Goal: Task Accomplishment & Management: Manage account settings

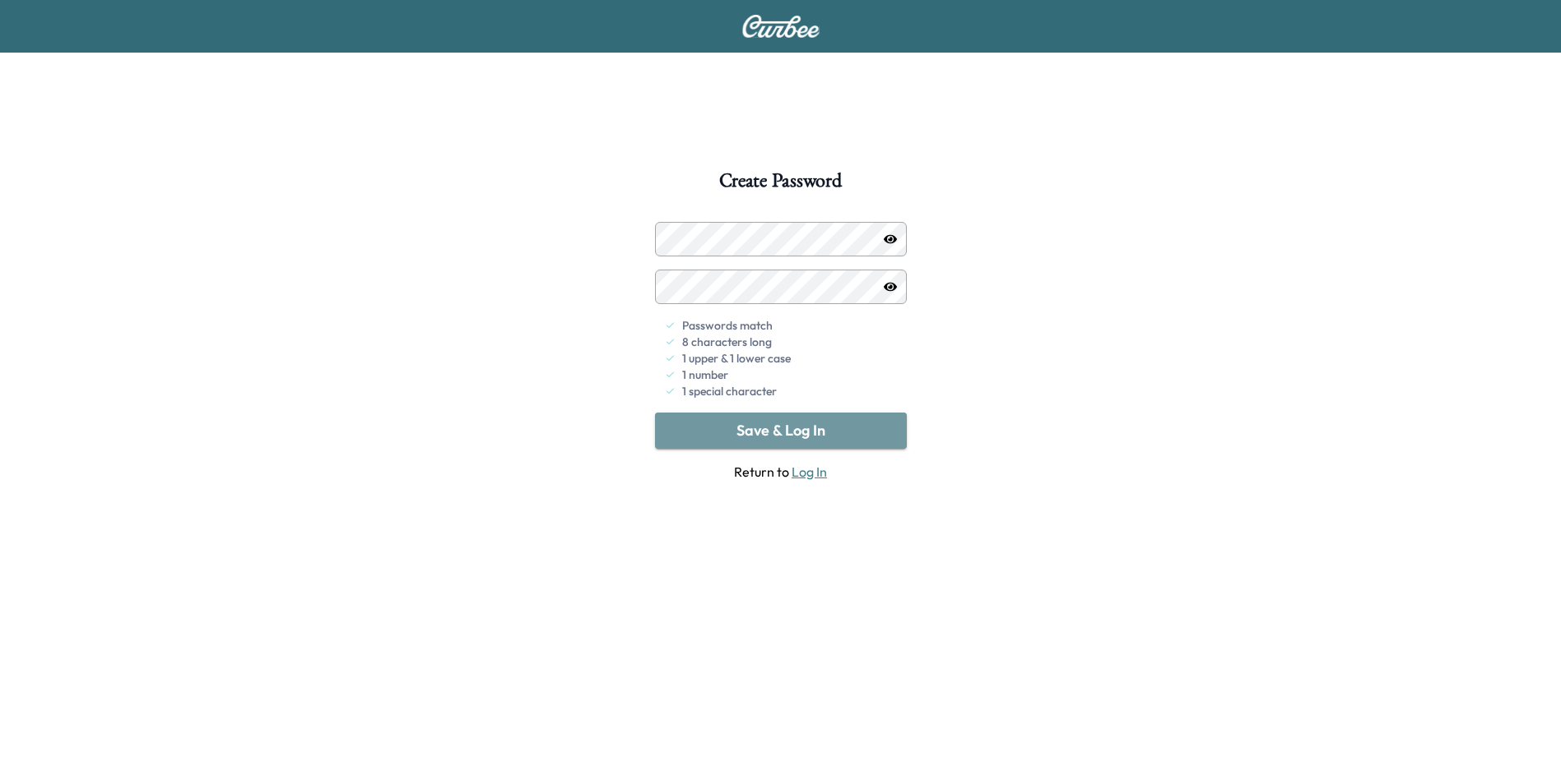
click at [810, 433] on button "Save & Log In" at bounding box center [780, 430] width 252 height 36
click at [770, 431] on button "Save & Log In" at bounding box center [780, 430] width 252 height 36
click at [788, 438] on button "Save & Log In" at bounding box center [780, 430] width 252 height 36
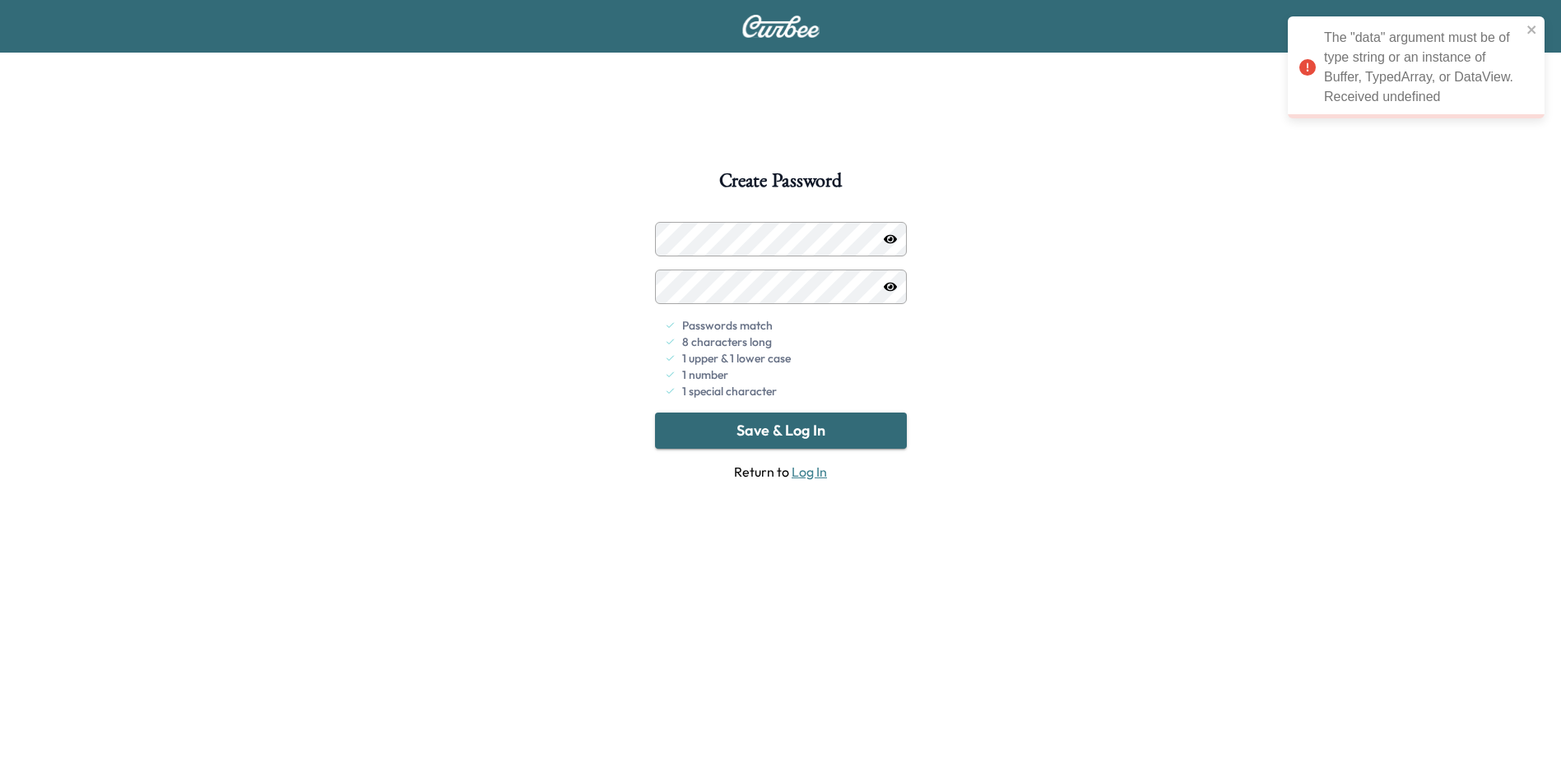
click at [889, 243] on icon "button" at bounding box center [890, 239] width 13 height 9
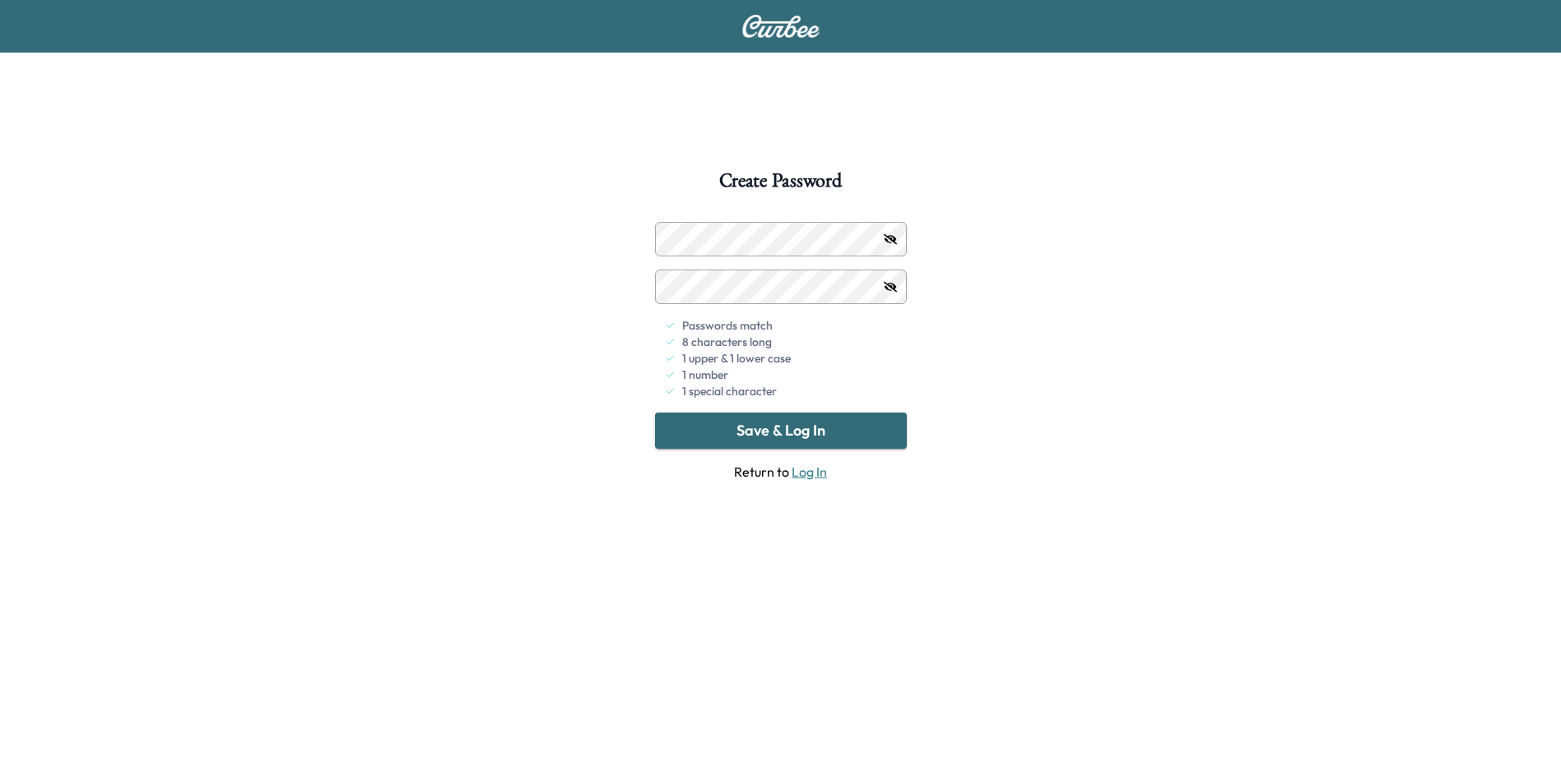
click at [898, 346] on div "8 characters long" at bounding box center [785, 342] width 242 height 17
click at [890, 245] on icon "button" at bounding box center [890, 239] width 13 height 13
click at [886, 242] on icon "button" at bounding box center [890, 239] width 13 height 9
click at [892, 240] on icon "button" at bounding box center [890, 239] width 13 height 13
click at [786, 427] on button "Save & Log In" at bounding box center [780, 430] width 252 height 36
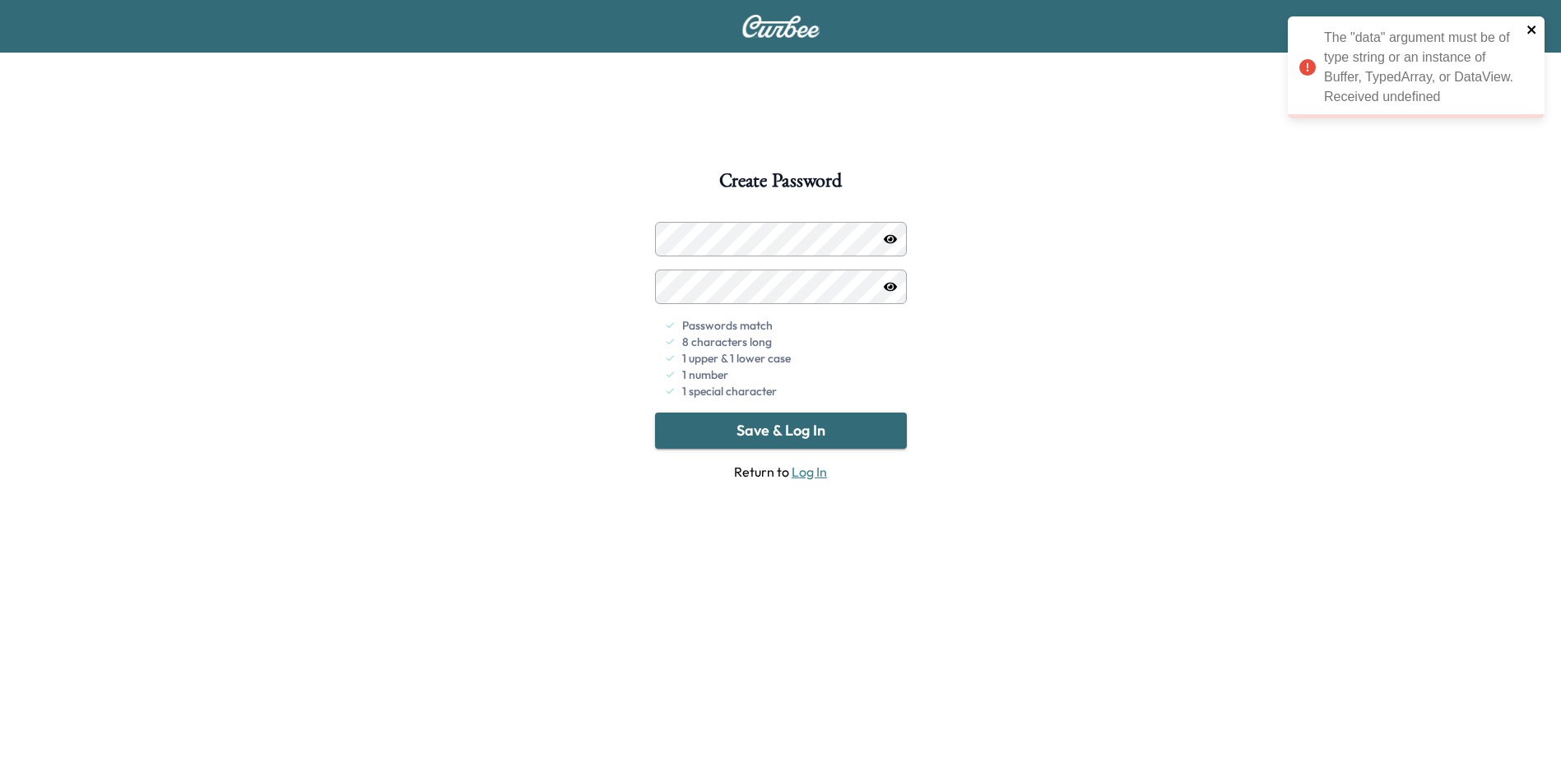
click at [1534, 27] on icon "close" at bounding box center [1531, 29] width 8 height 8
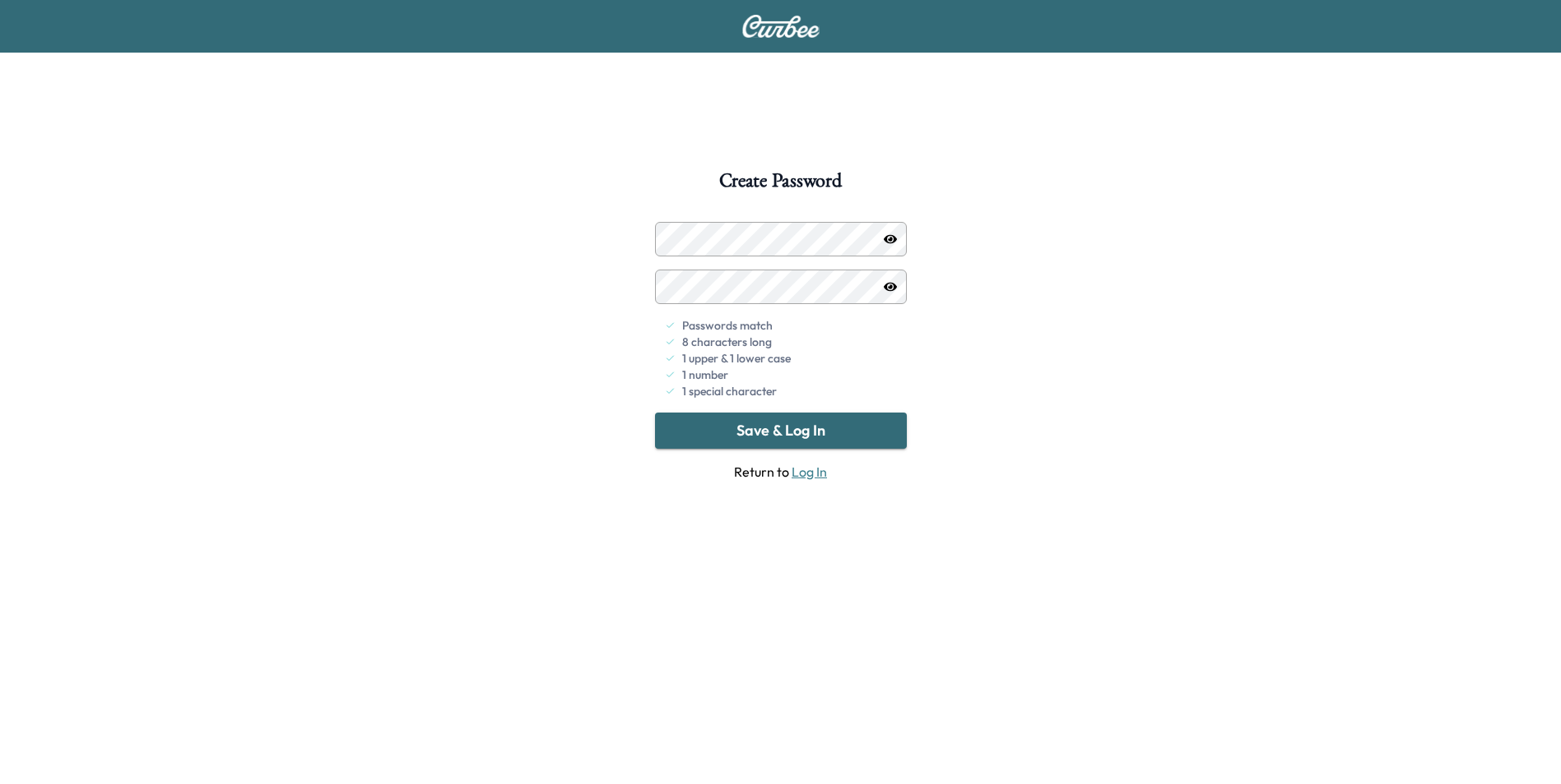
click at [777, 436] on button "Save & Log In" at bounding box center [780, 430] width 252 height 36
click at [527, 255] on div "Create Password Passwords match 8 characters long 1 upper & 1 lower case 1 numb…" at bounding box center [780, 563] width 1561 height 784
click at [765, 432] on button "Save & Log In" at bounding box center [780, 430] width 252 height 36
click at [807, 476] on link "Log In" at bounding box center [809, 472] width 35 height 17
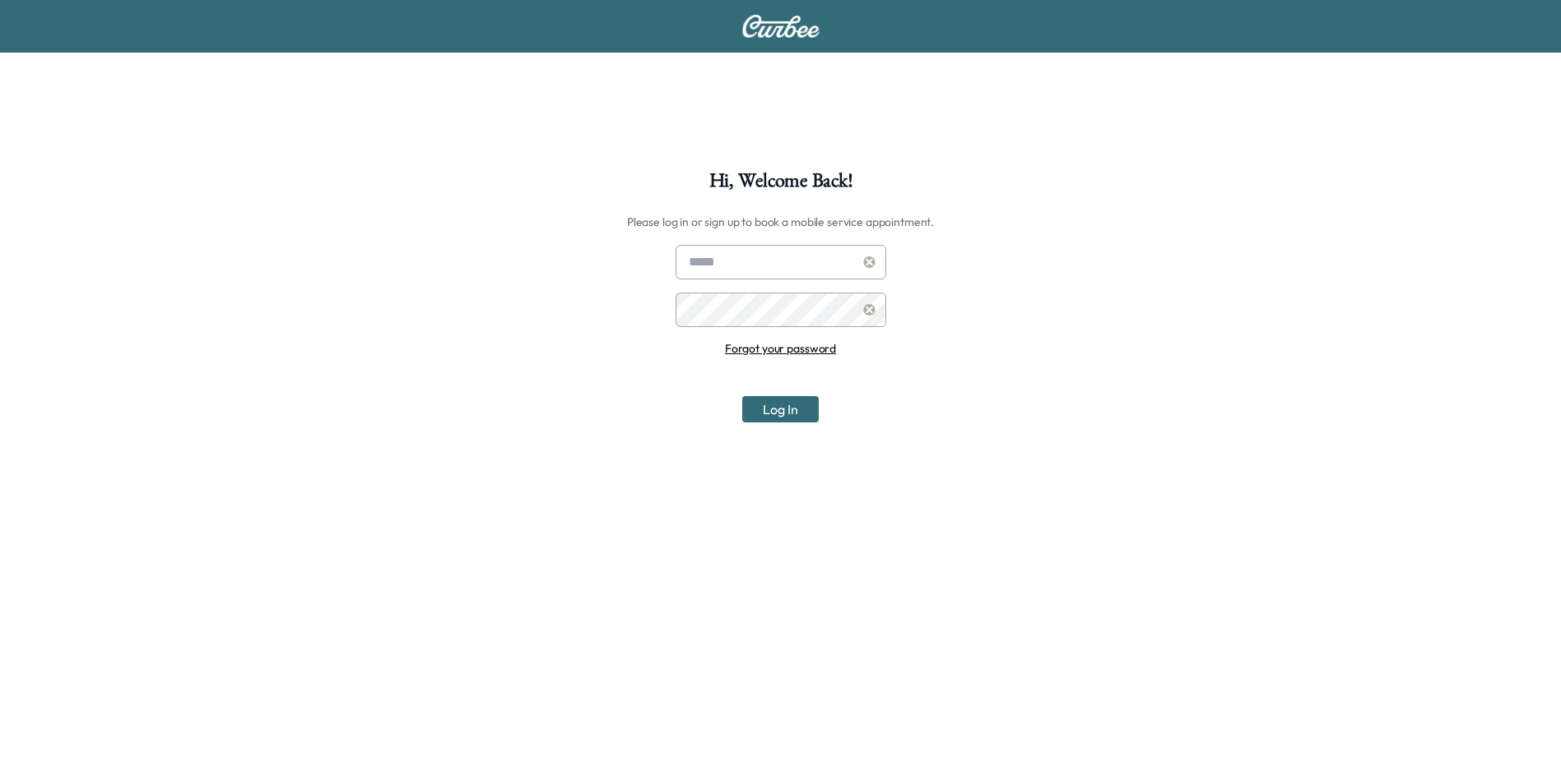
click at [790, 267] on input "text" at bounding box center [780, 261] width 210 height 34
click at [973, 453] on div "Hi, Welcome Back! Please log in or sign up to book a mobile service appointment…" at bounding box center [780, 563] width 1561 height 784
click at [814, 351] on link "Forgot your password" at bounding box center [780, 348] width 111 height 15
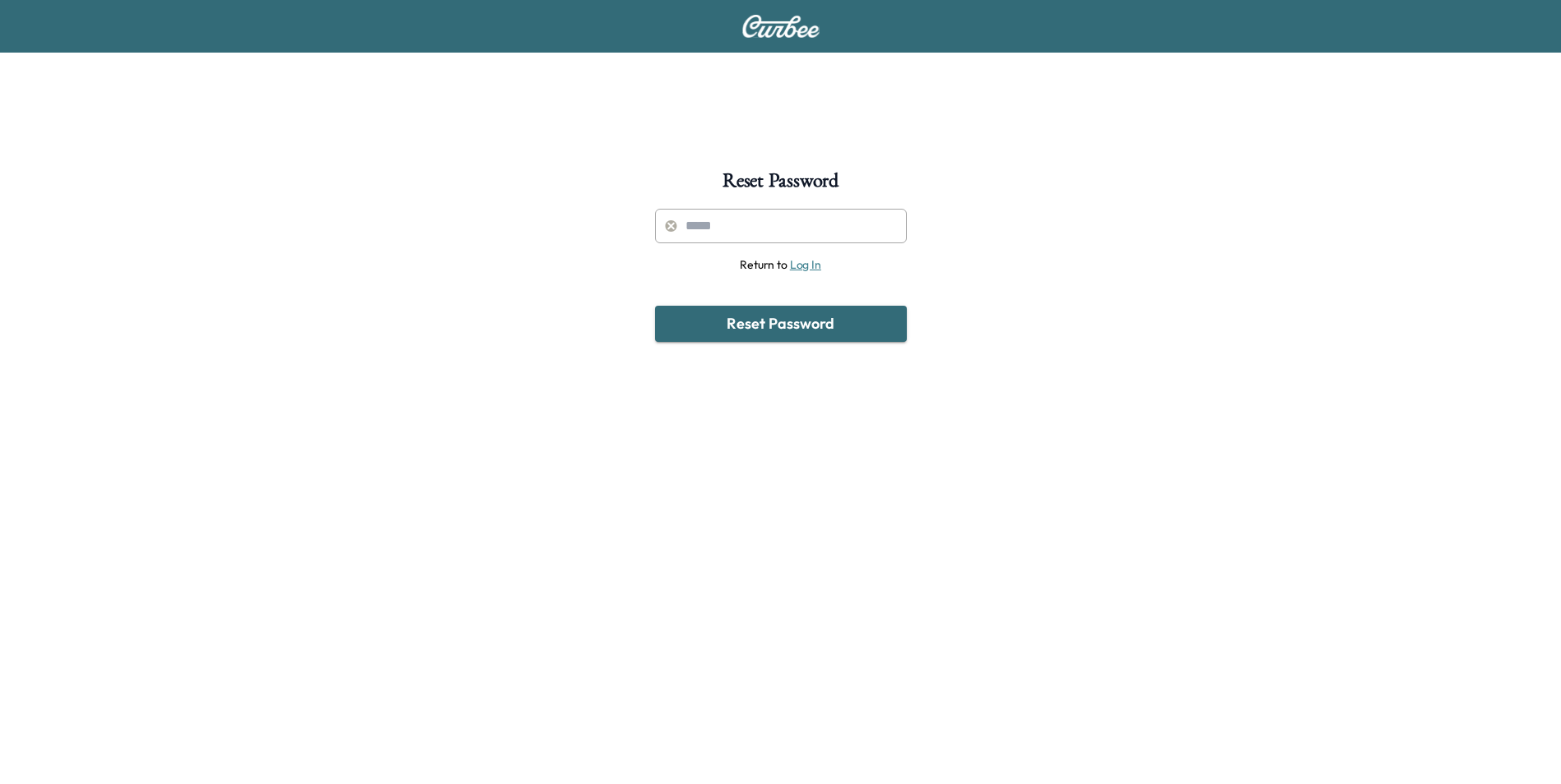
click at [770, 220] on input "text" at bounding box center [780, 226] width 252 height 34
click at [655, 306] on button "Reset Password" at bounding box center [780, 323] width 252 height 36
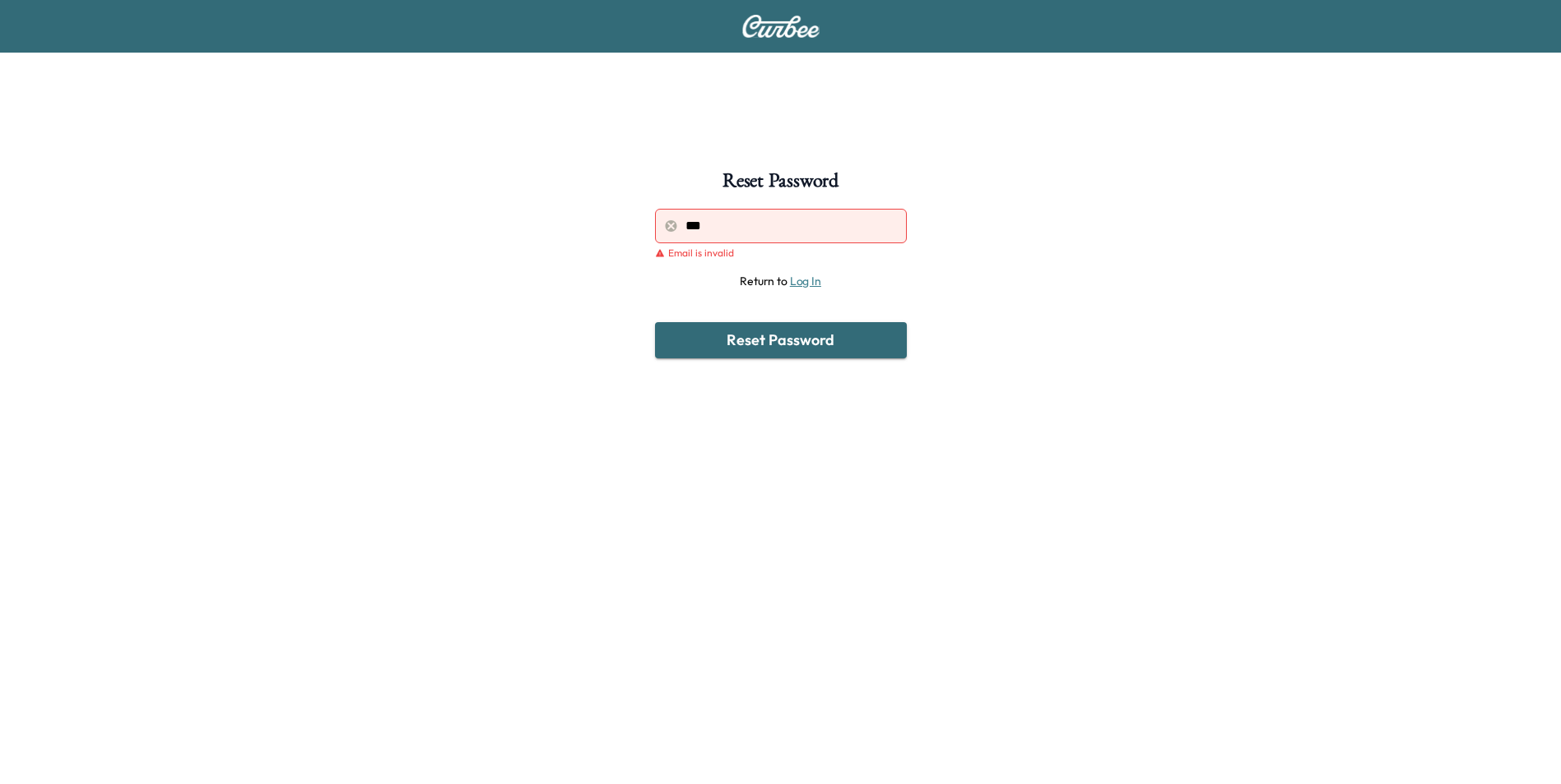
click at [795, 221] on input "***" at bounding box center [780, 226] width 252 height 34
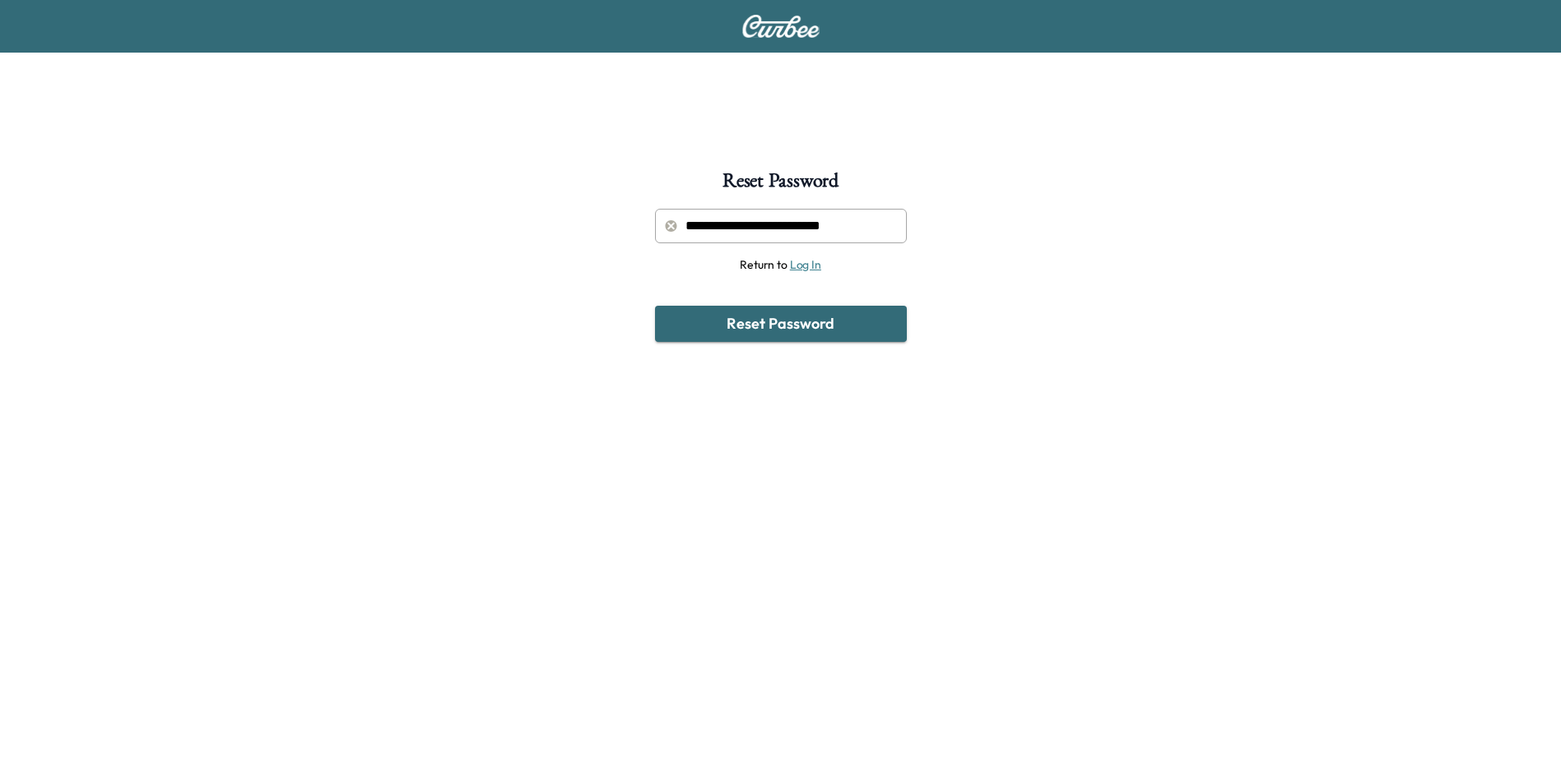
type input "**********"
click at [816, 330] on button "Reset Password" at bounding box center [780, 323] width 252 height 36
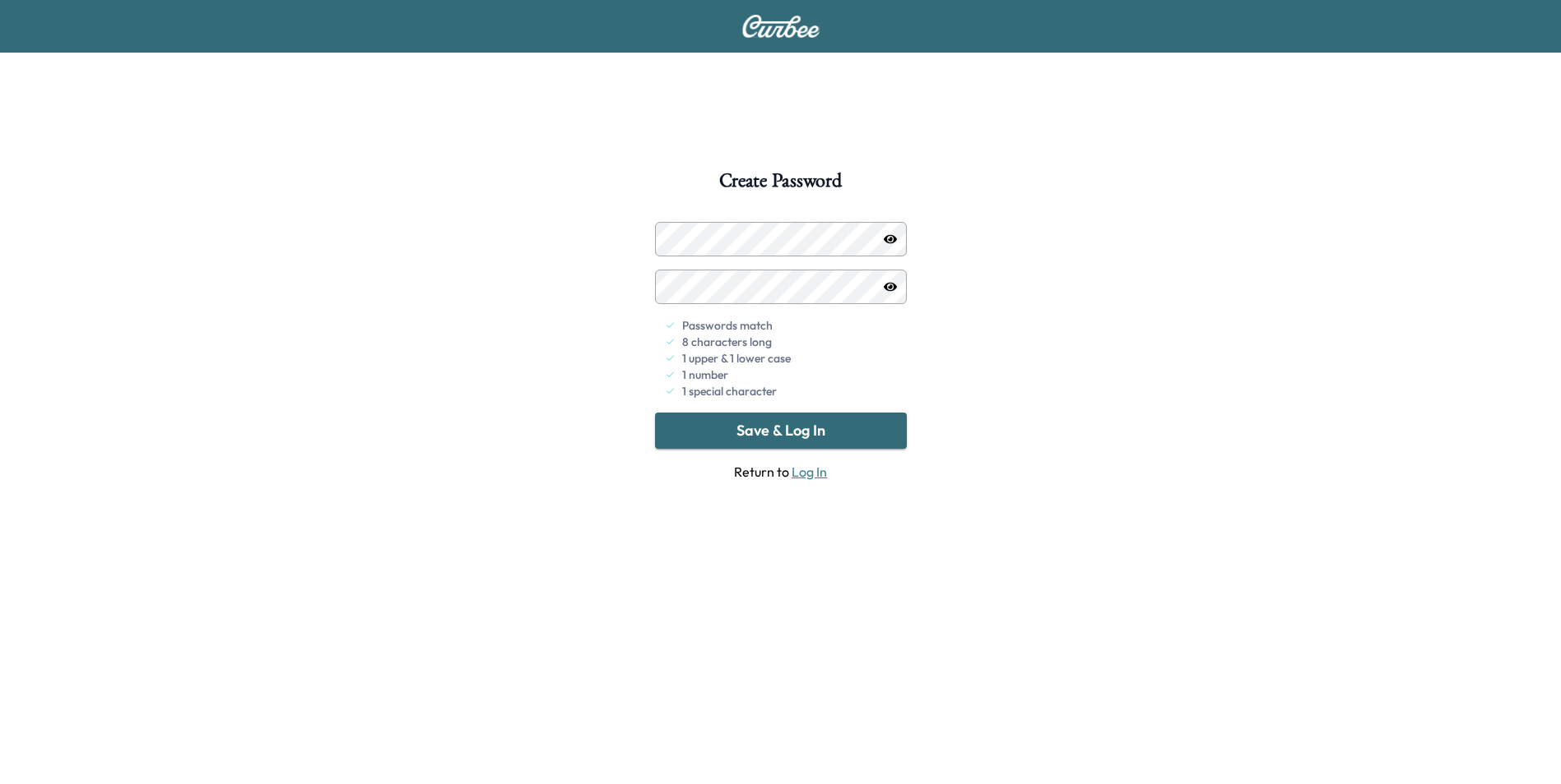
click at [785, 433] on button "Save & Log In" at bounding box center [780, 430] width 252 height 36
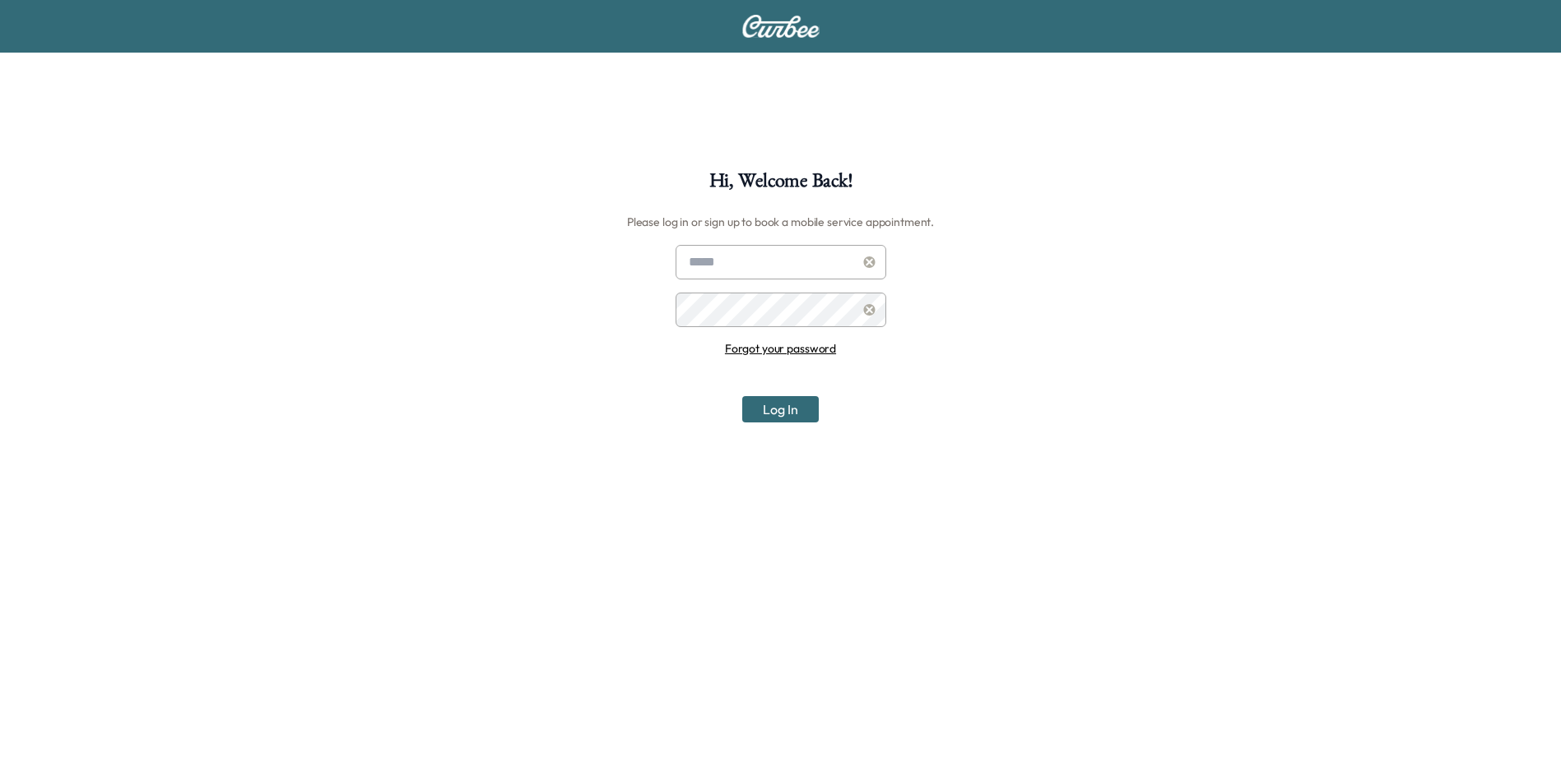
click at [787, 275] on input "text" at bounding box center [780, 261] width 210 height 34
type input "**********"
click at [770, 410] on button "Log In" at bounding box center [780, 409] width 77 height 27
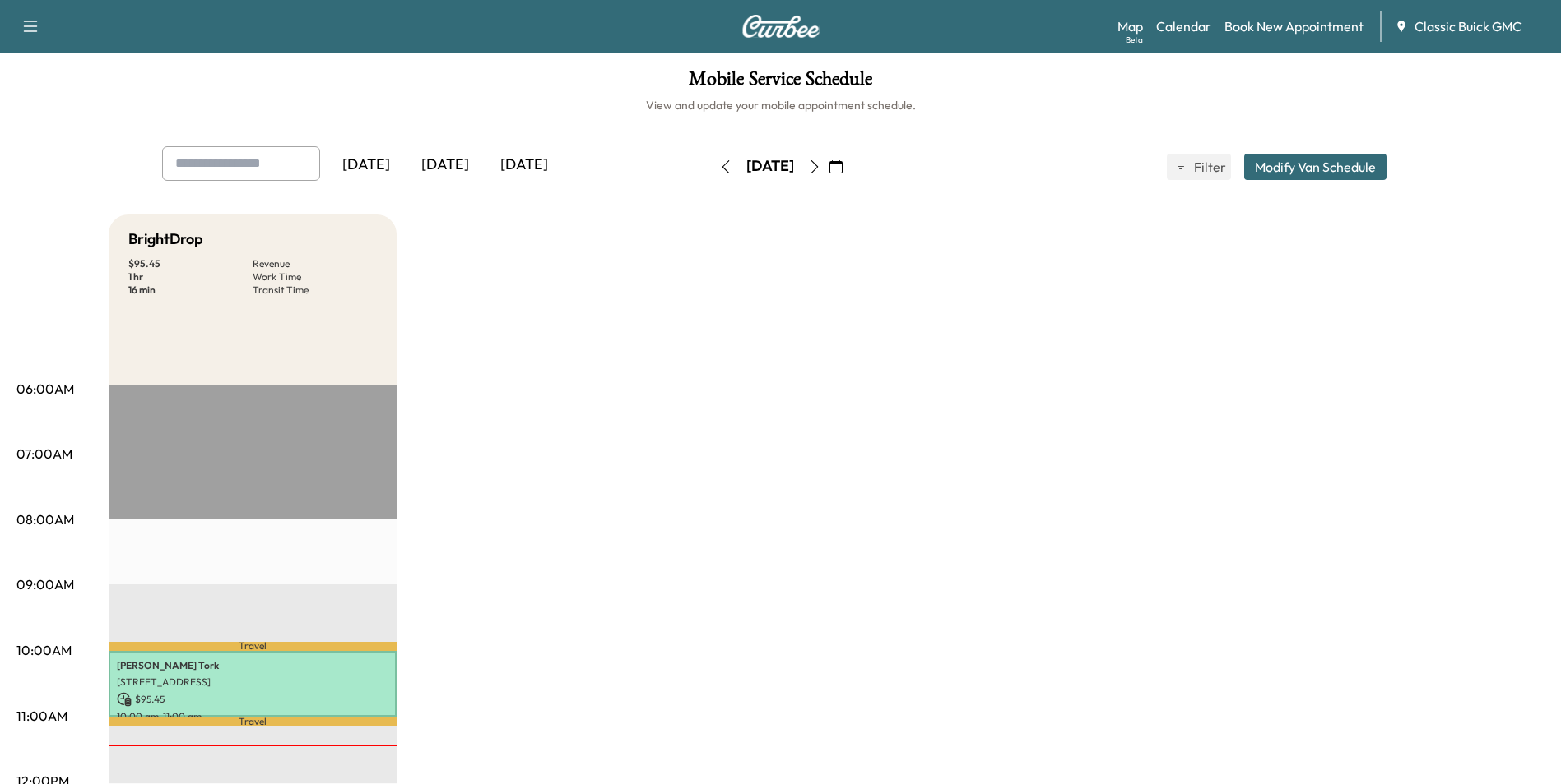
click at [821, 169] on icon "button" at bounding box center [814, 166] width 13 height 13
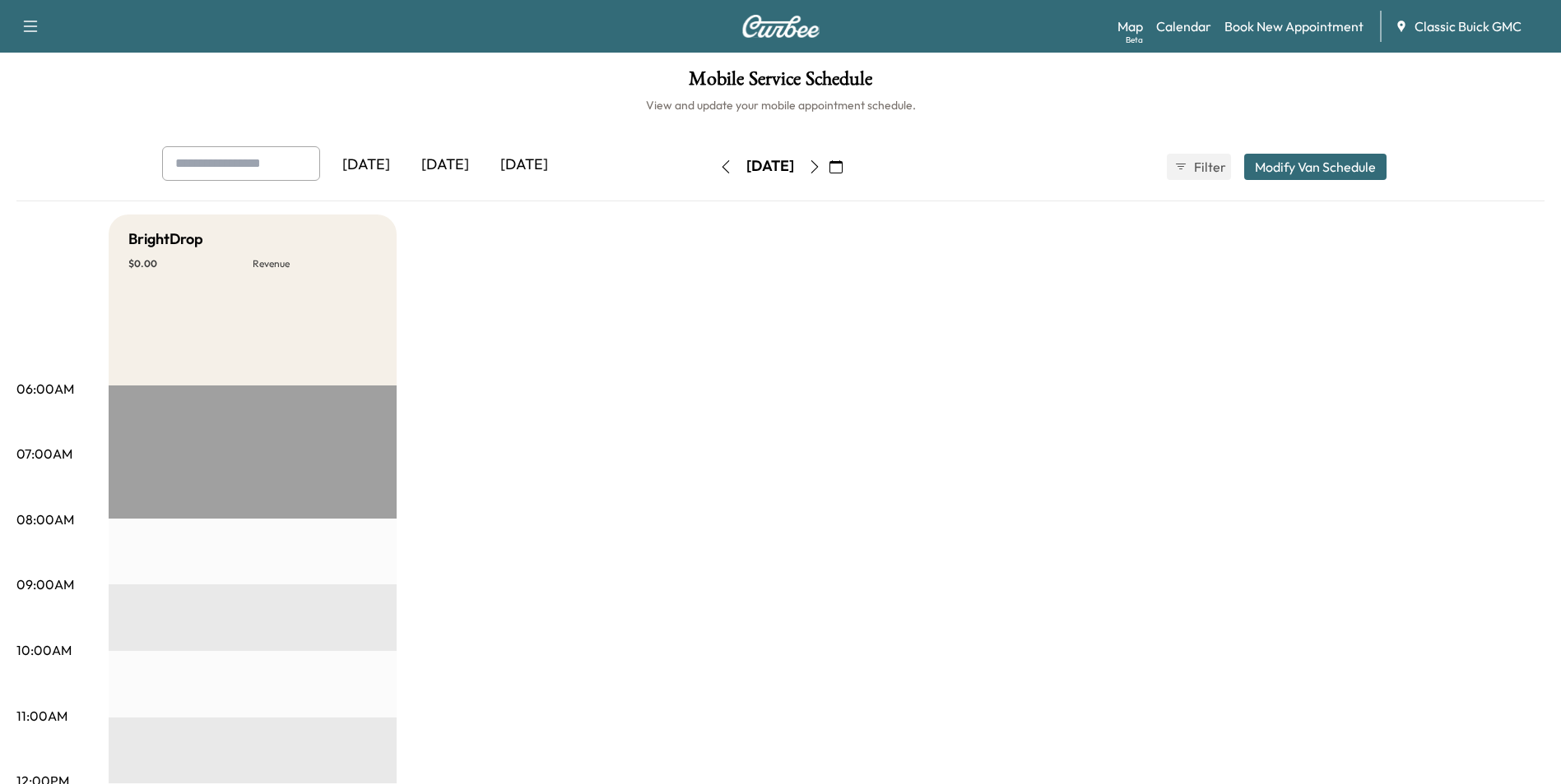
click at [719, 168] on icon "button" at bounding box center [724, 166] width 13 height 13
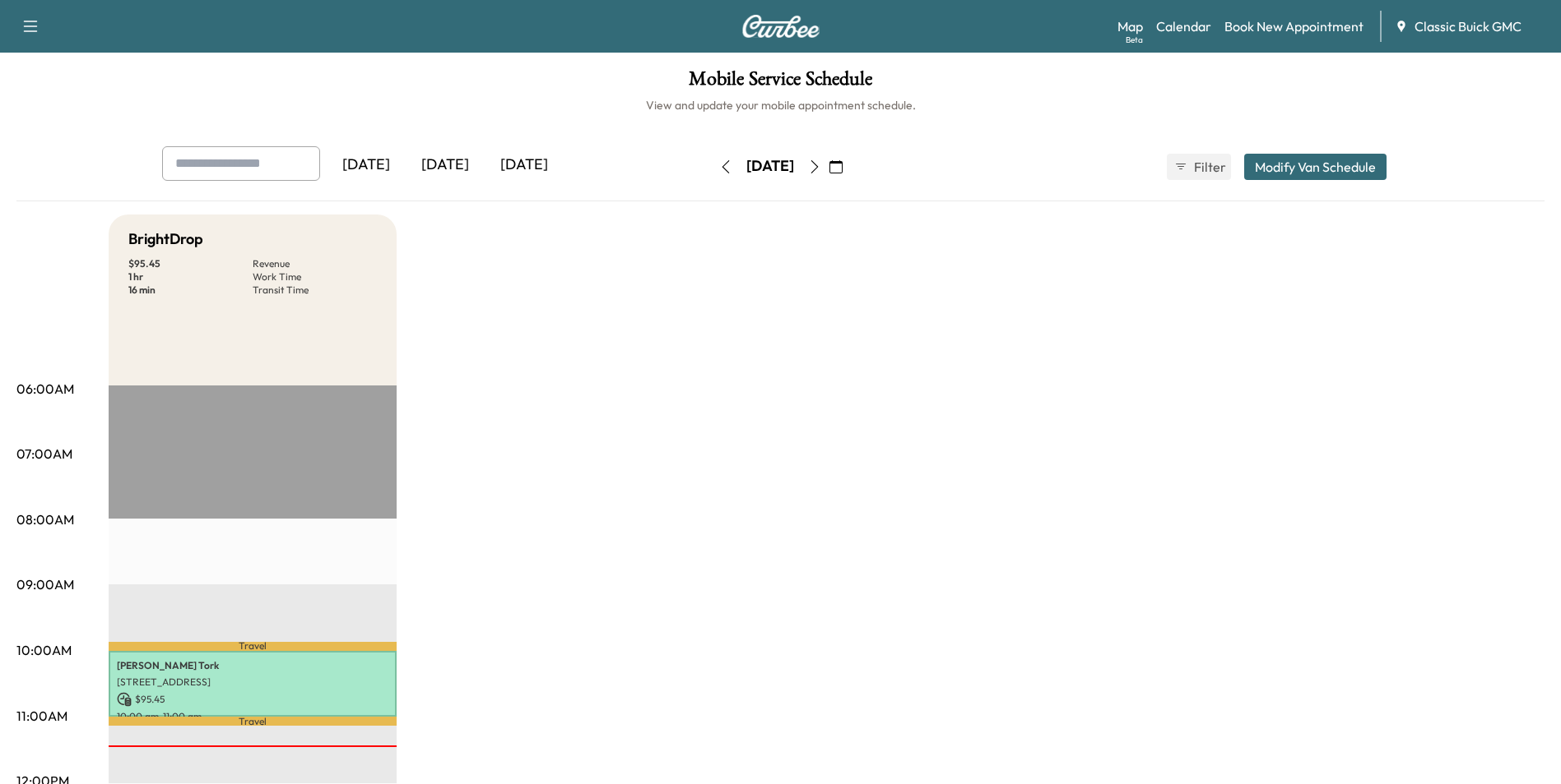
click at [520, 163] on div "[DATE]" at bounding box center [524, 165] width 79 height 37
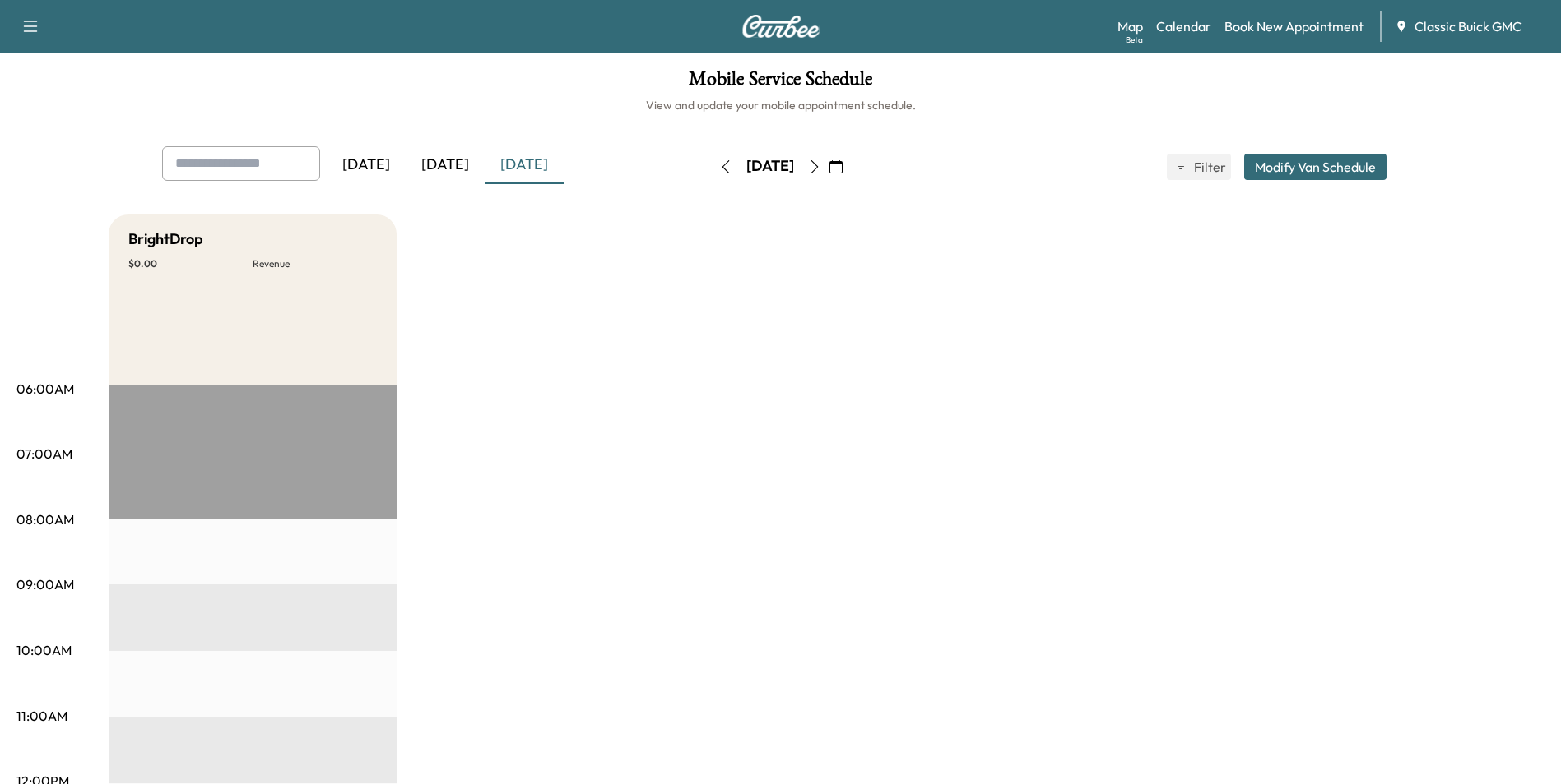
click at [842, 168] on icon "button" at bounding box center [836, 166] width 13 height 13
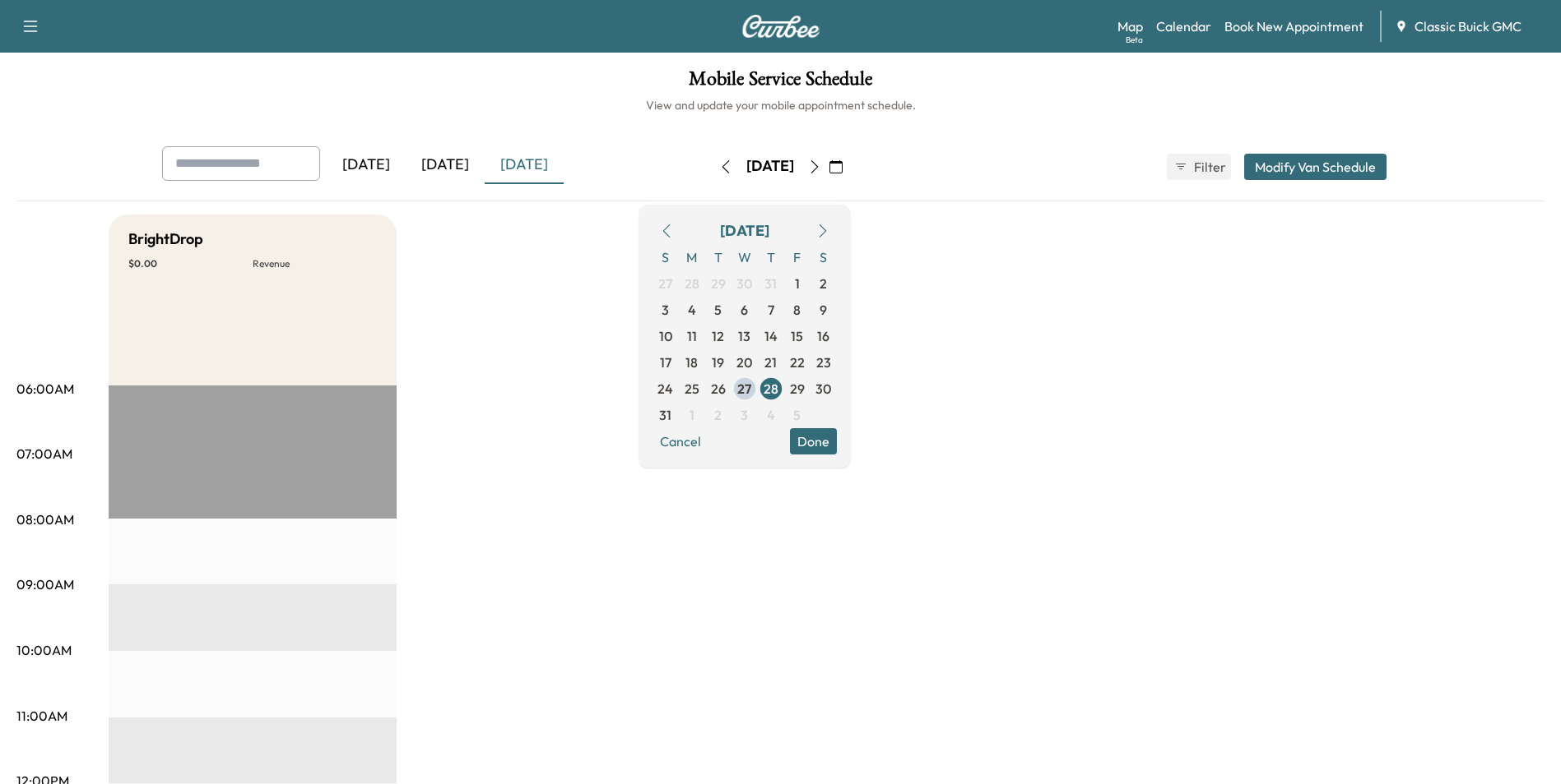
click at [1022, 190] on div "Yesterday Today Tomorrow Thursday, August 28 August 2025 S M T W T F S 27 28 29…" at bounding box center [780, 174] width 1528 height 55
click at [709, 436] on button "Cancel" at bounding box center [680, 441] width 56 height 27
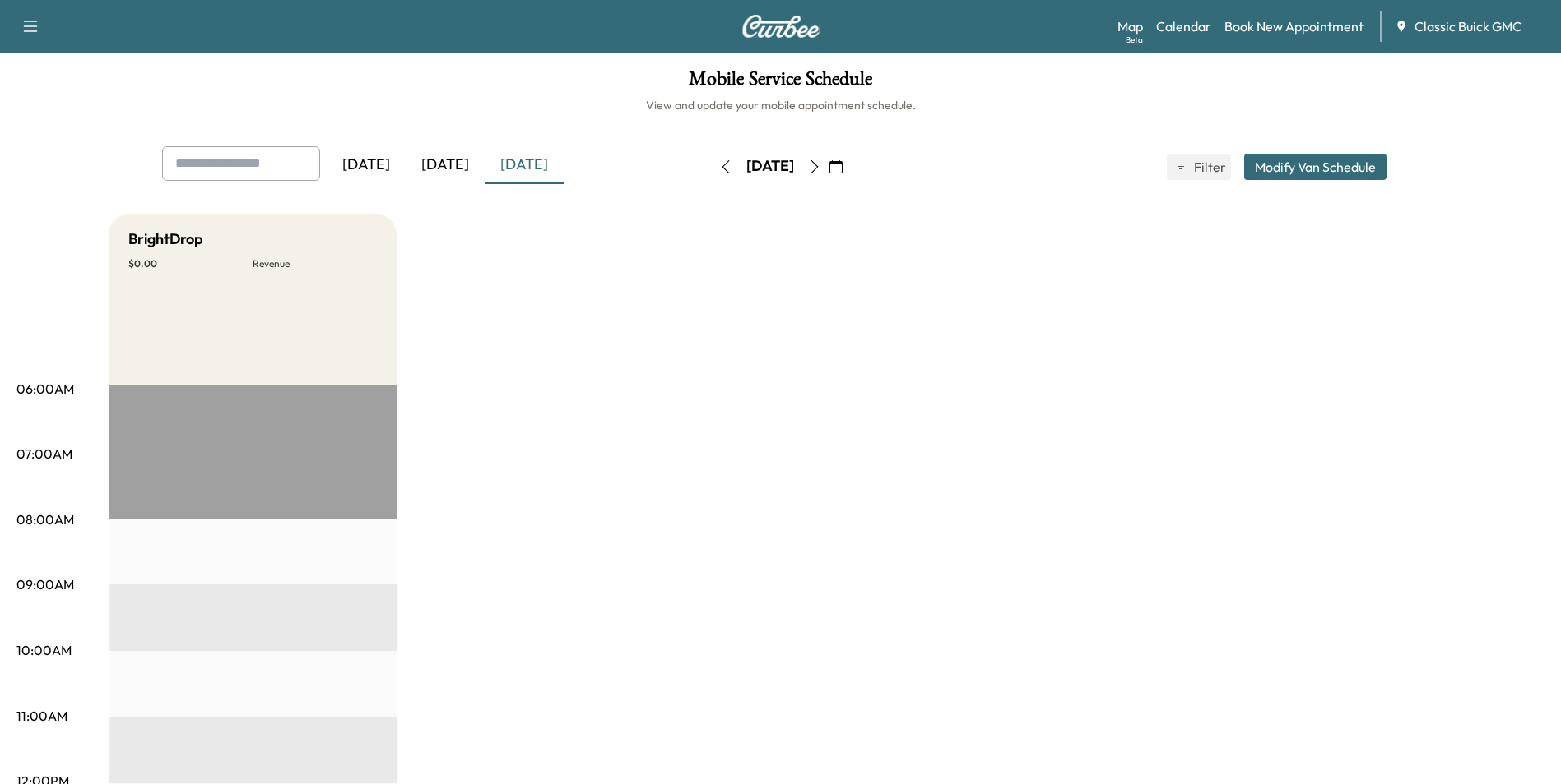
click at [455, 165] on div "[DATE]" at bounding box center [445, 165] width 79 height 37
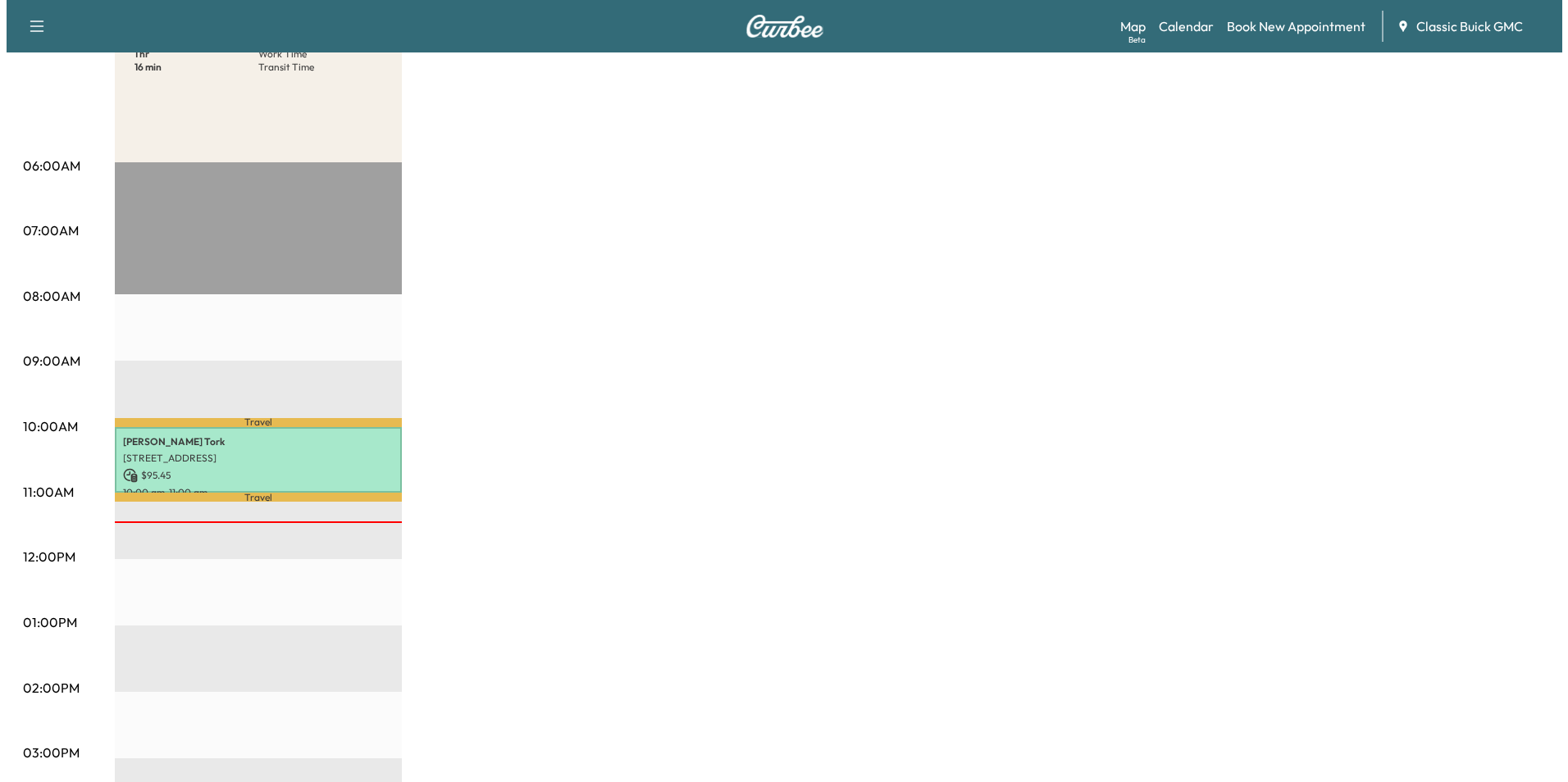
scroll to position [246, 0]
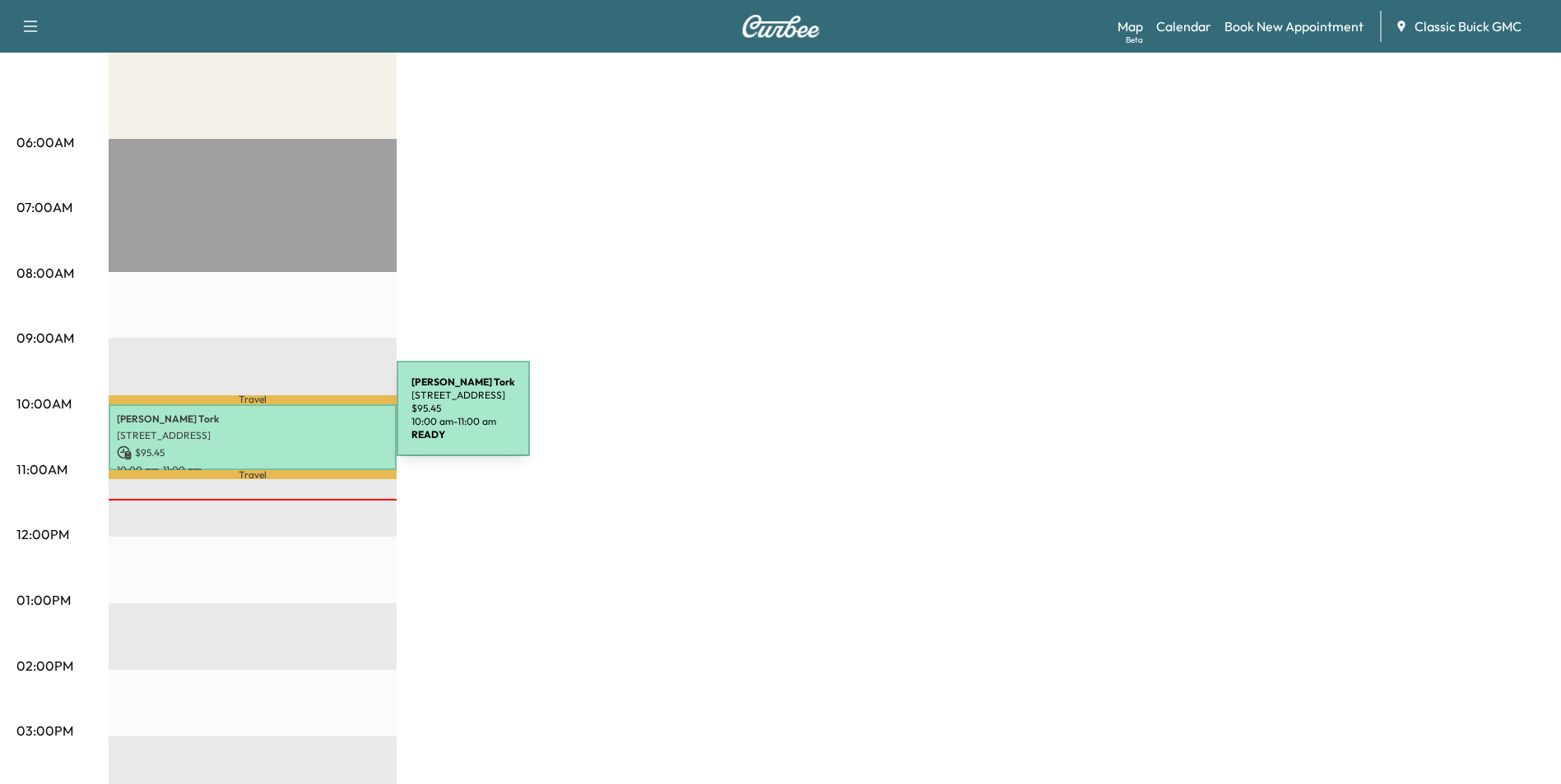
click at [273, 419] on p "Amir Tork" at bounding box center [253, 419] width 271 height 13
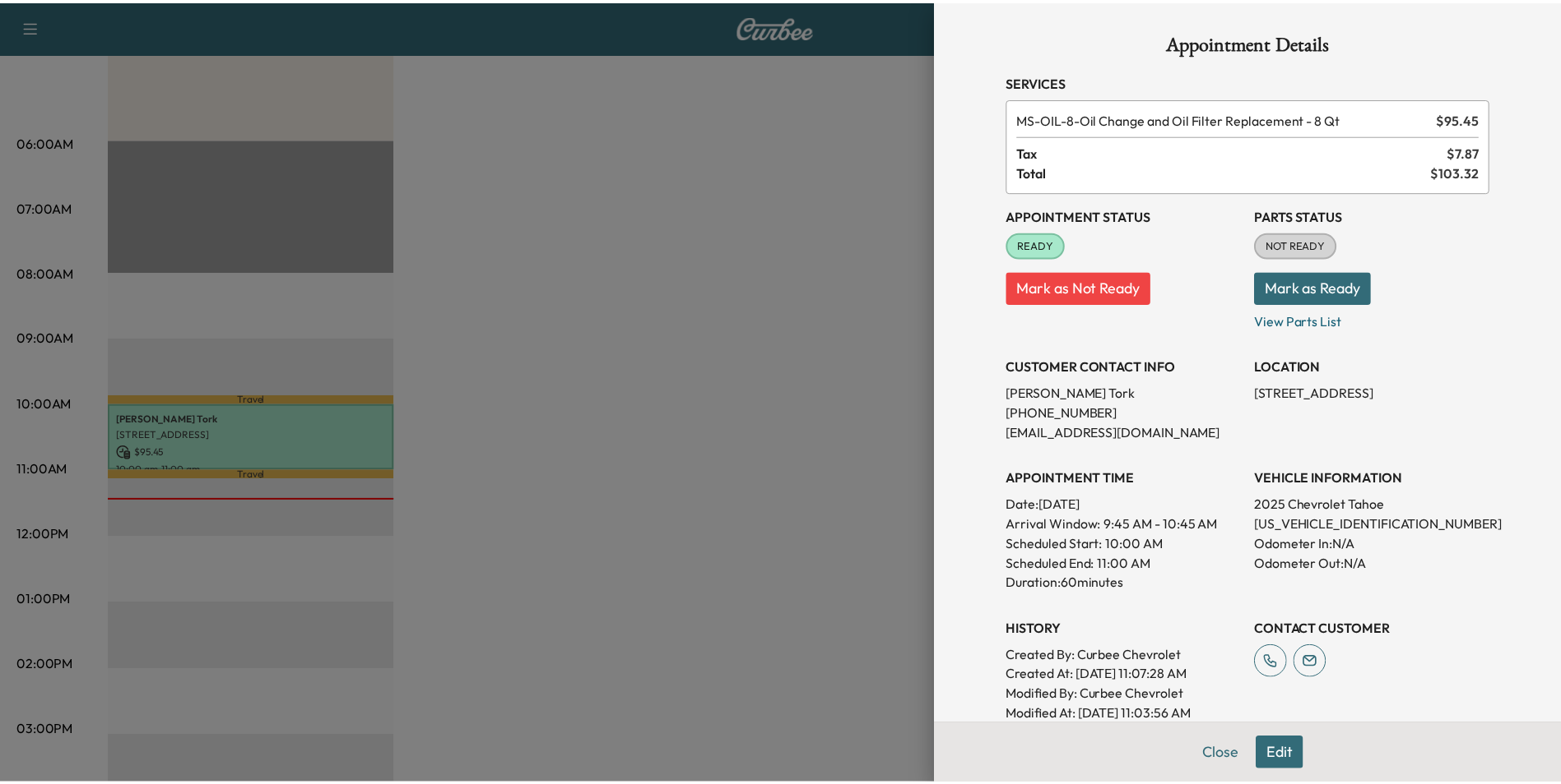
scroll to position [0, 0]
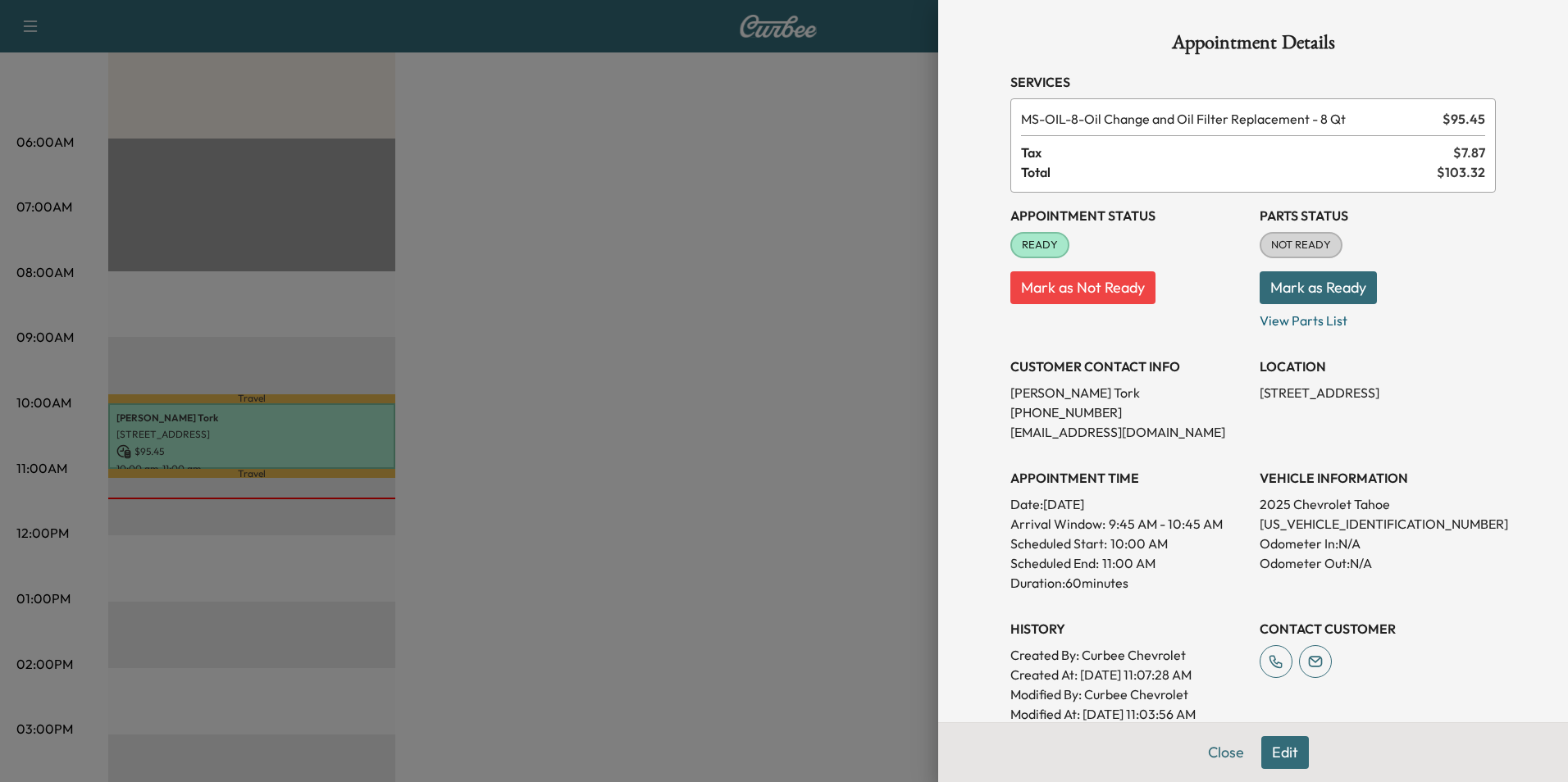
click at [1325, 285] on button "Mark as Ready" at bounding box center [1319, 287] width 118 height 32
click at [1205, 752] on button "Close" at bounding box center [1226, 753] width 58 height 32
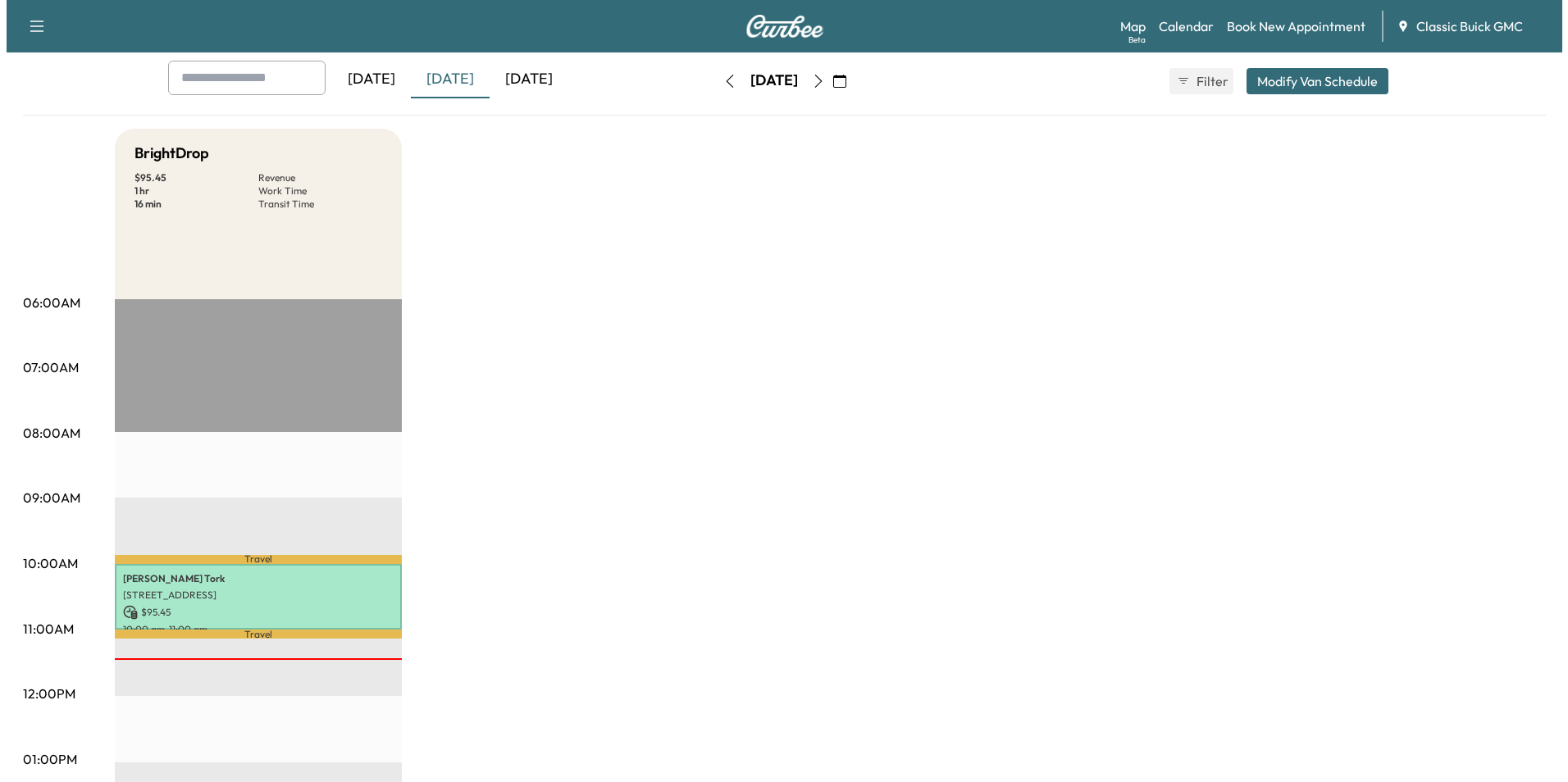
scroll to position [82, 0]
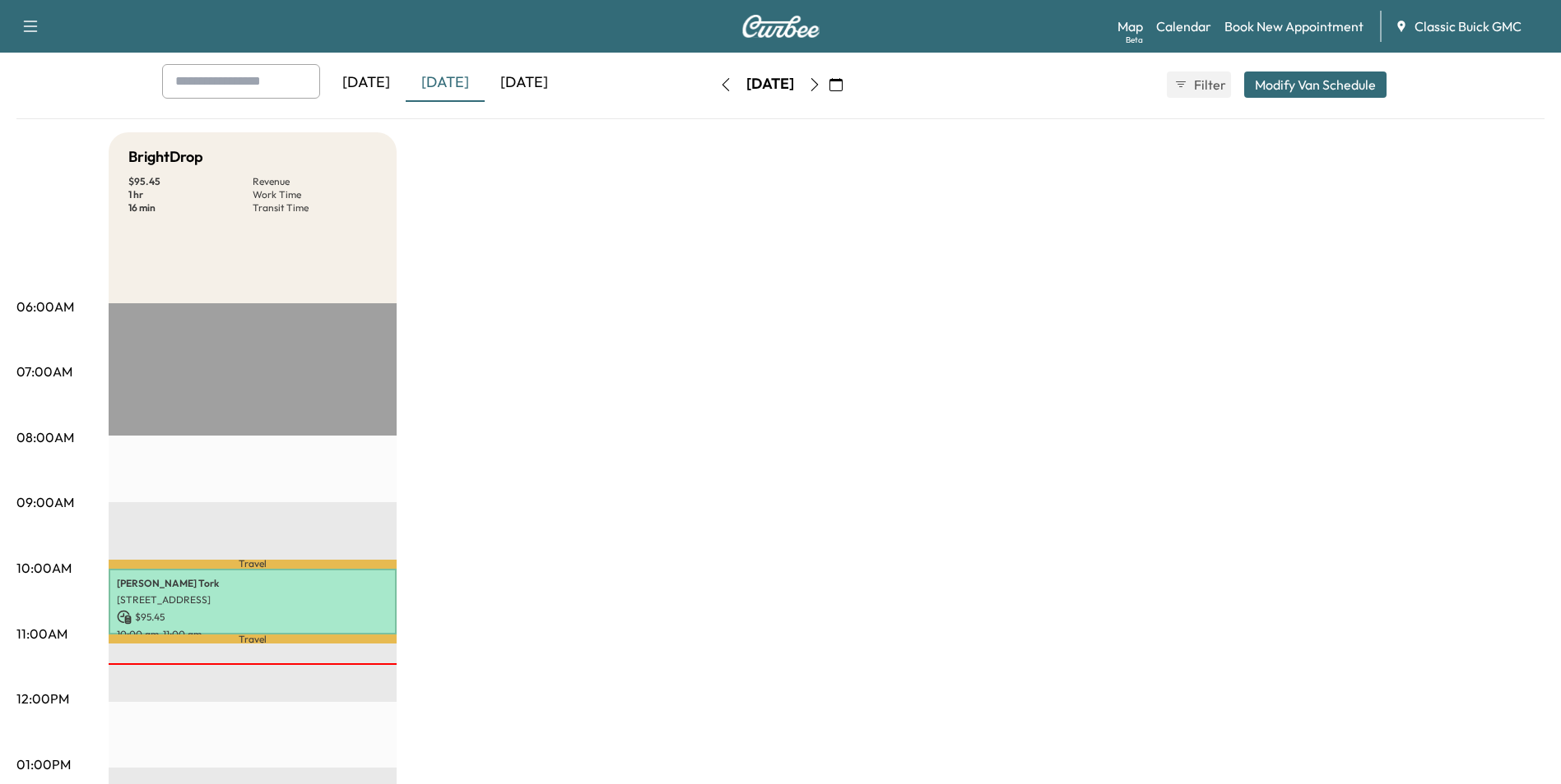
click at [332, 613] on p "$ 95.45" at bounding box center [253, 617] width 271 height 15
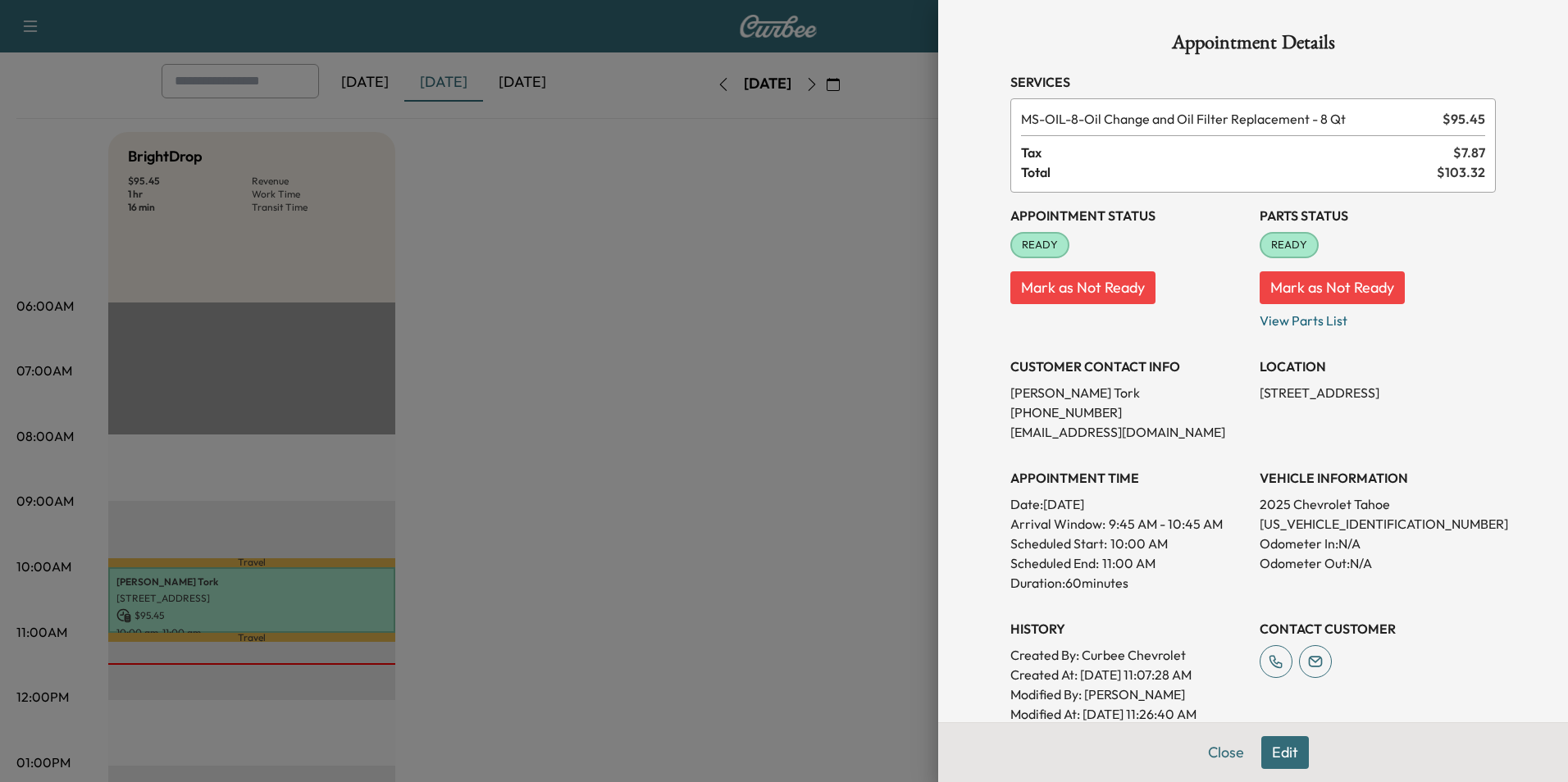
click at [1320, 523] on p "1GNS6RR83SR335831" at bounding box center [1378, 524] width 236 height 20
copy p "1GNS6RR83SR335831"
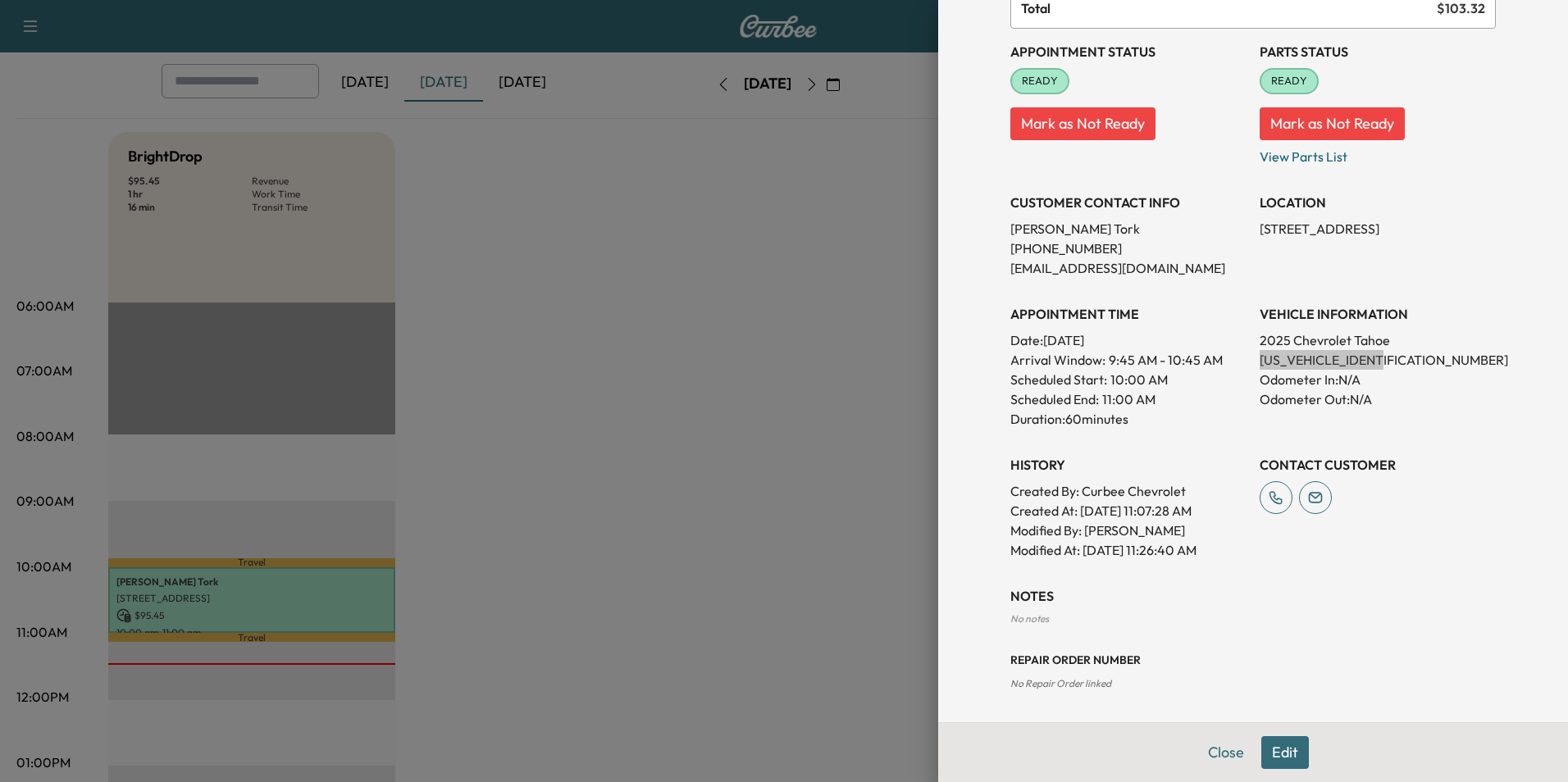
scroll to position [166, 0]
click at [1285, 757] on button "Edit" at bounding box center [1285, 753] width 48 height 32
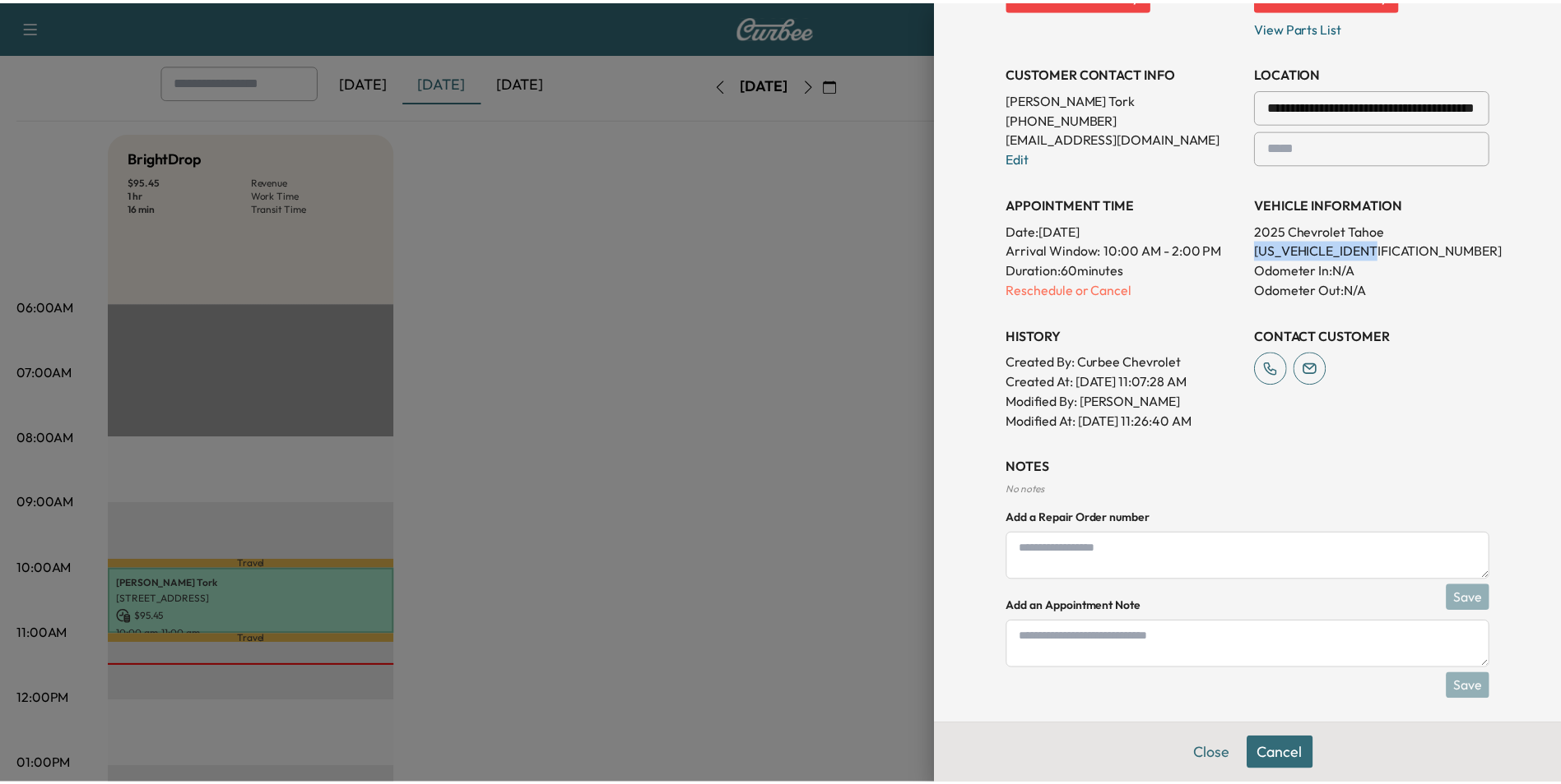
scroll to position [339, 0]
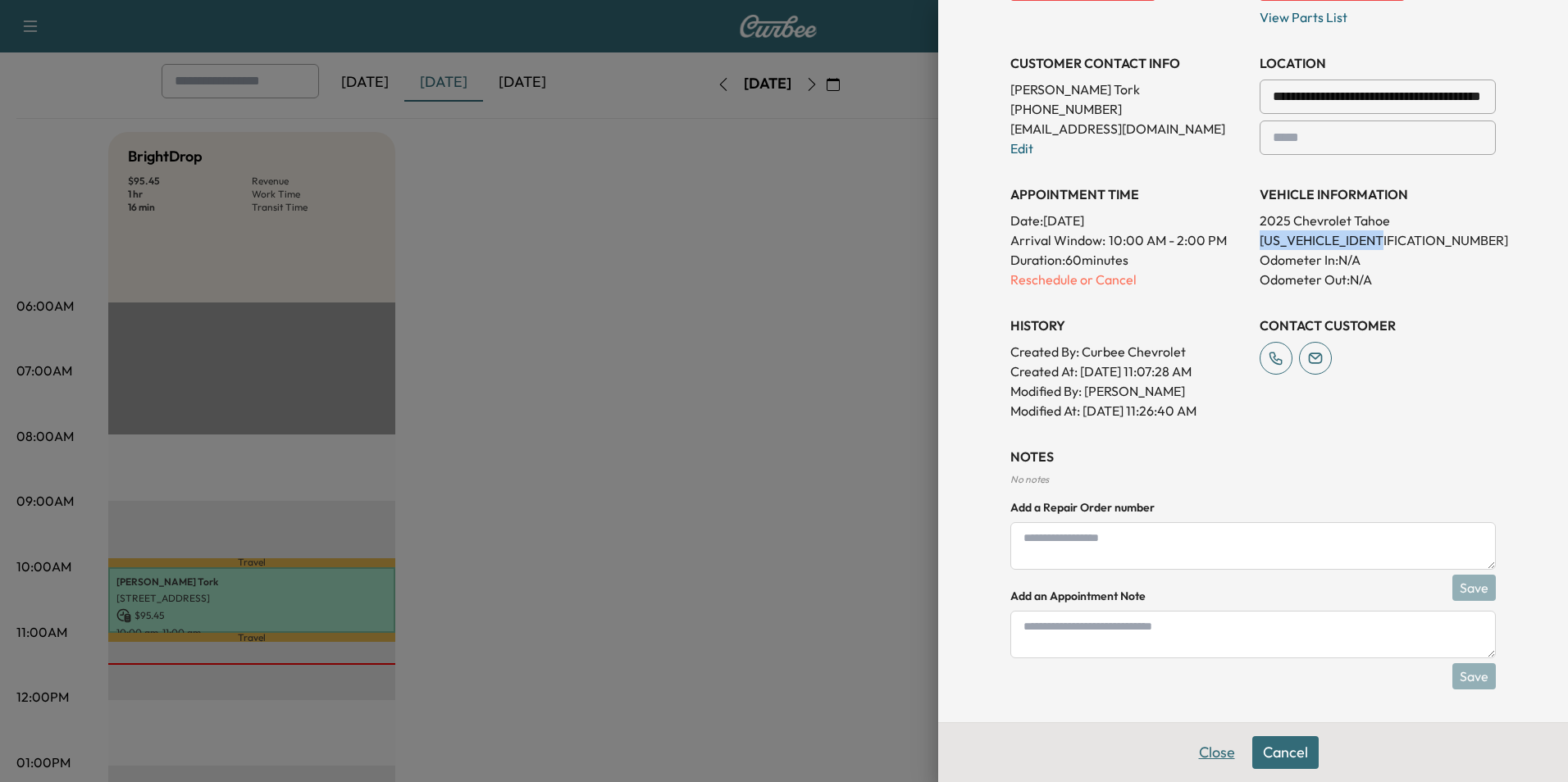
click at [1191, 757] on button "Close" at bounding box center [1217, 753] width 58 height 32
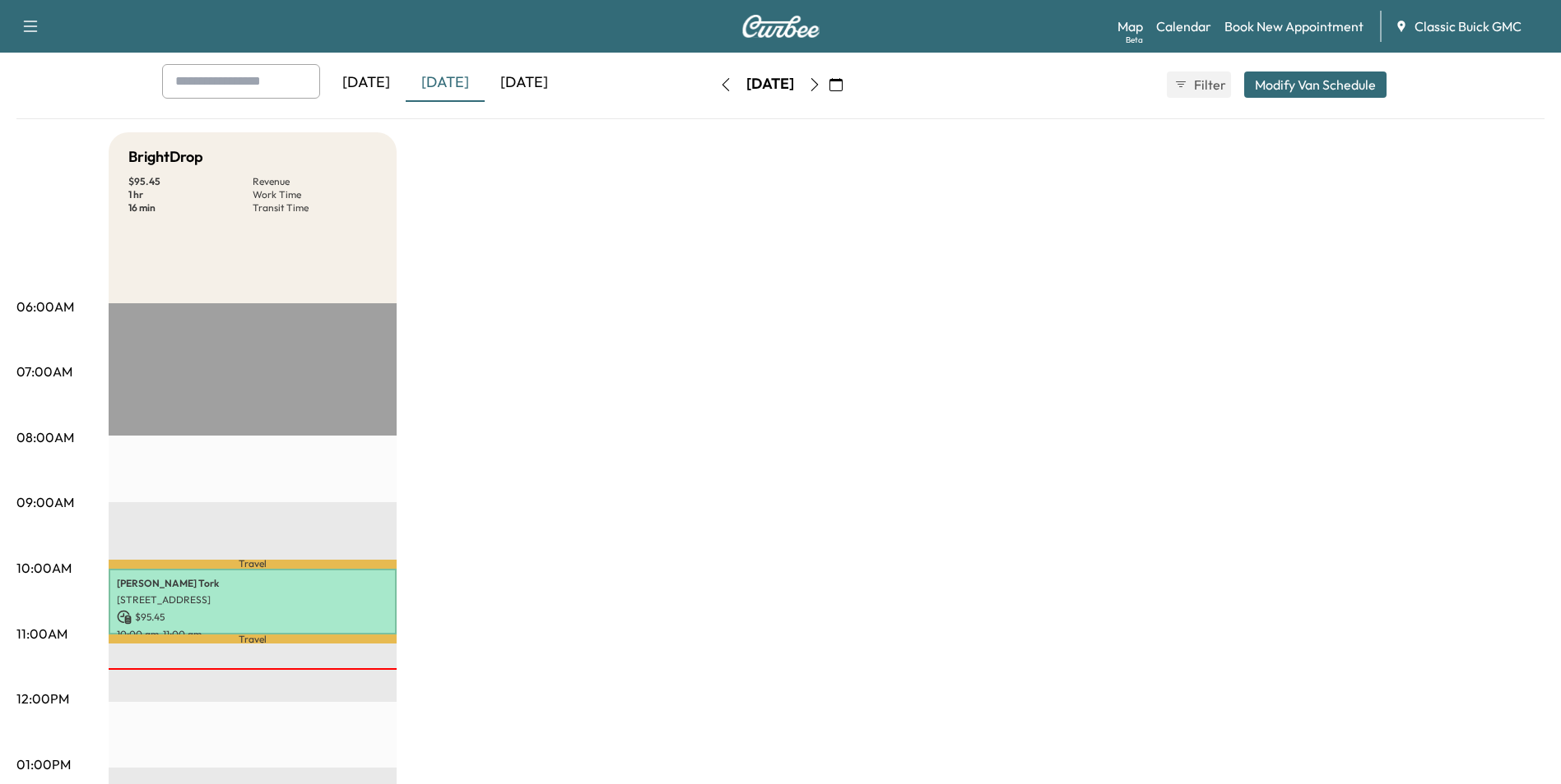
drag, startPoint x: 1526, startPoint y: 1, endPoint x: 1089, endPoint y: 203, distance: 481.4
click at [1083, 204] on div "BrightDrop $ 95.45 Revenue 1 hr Work Time 16 min Transit Time Travel Amir Tork …" at bounding box center [826, 749] width 1435 height 1233
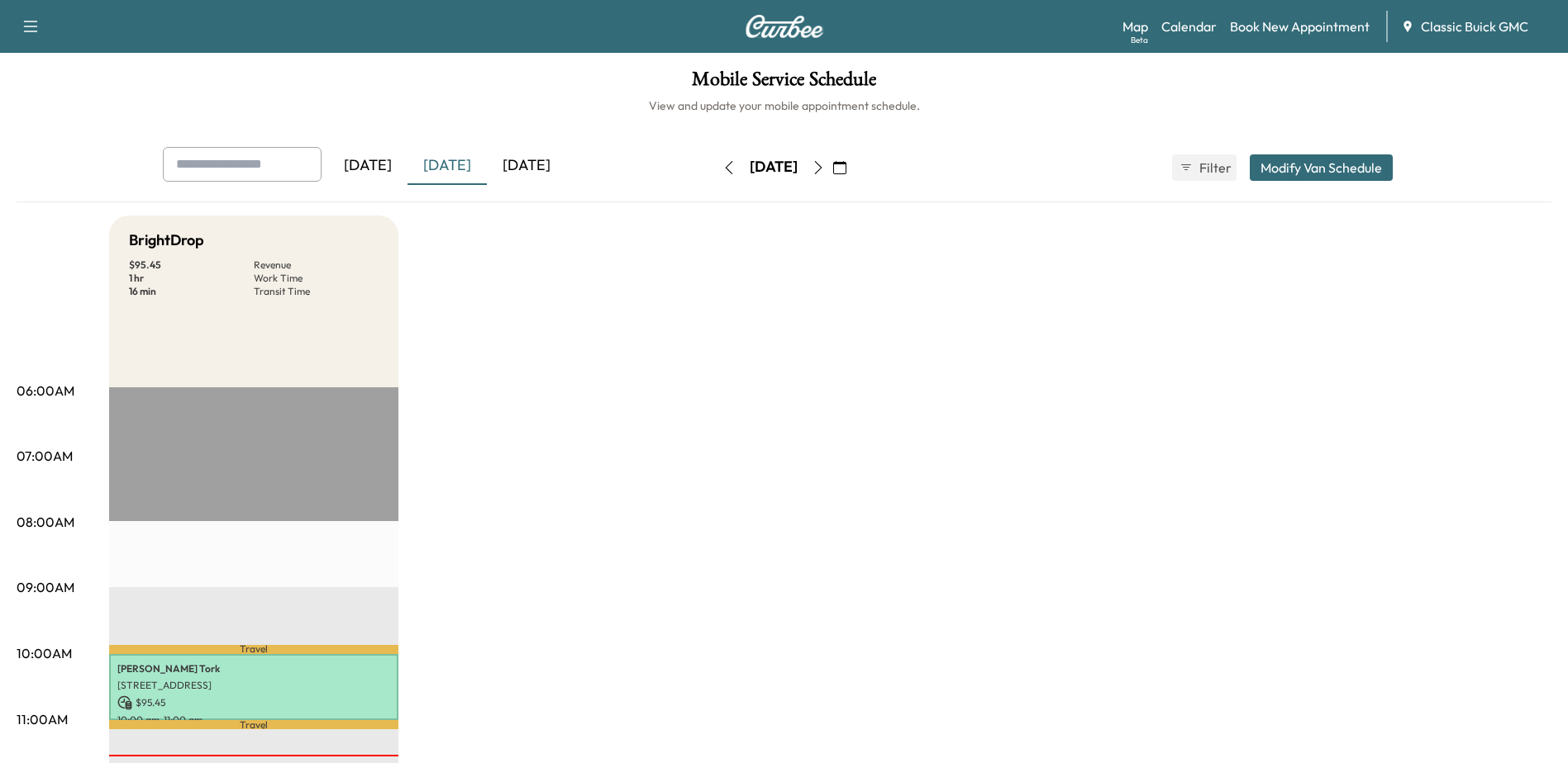
click at [1538, 199] on div "[DATE] [DATE] [DATE] [DATE] August 2025 S M T W T F S 27 28 29 30 31 1 2 3 4 5 …" at bounding box center [784, 175] width 1534 height 55
